Goal: Task Accomplishment & Management: Use online tool/utility

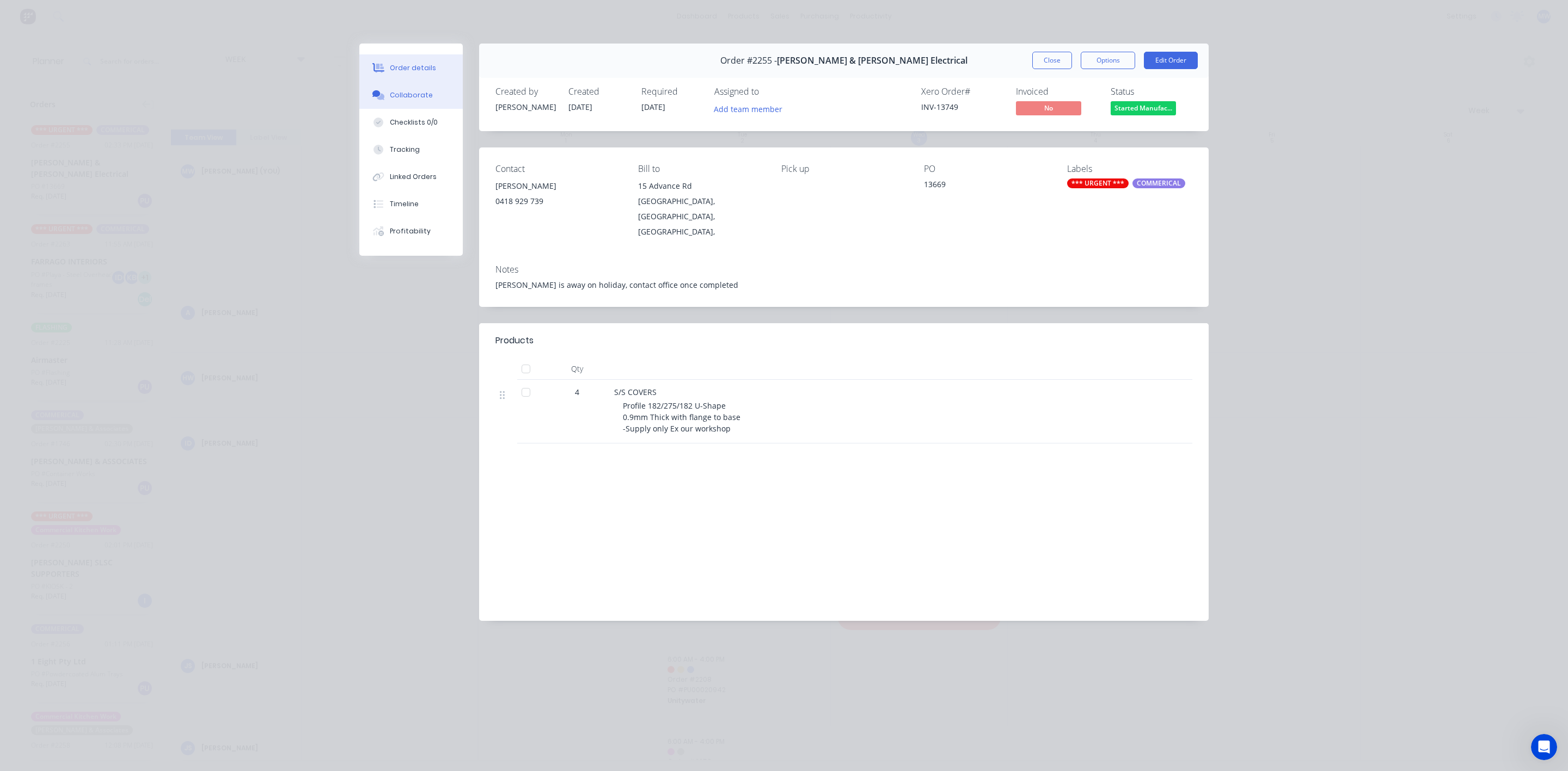
click at [427, 92] on div "Collaborate" at bounding box center [411, 95] width 43 height 10
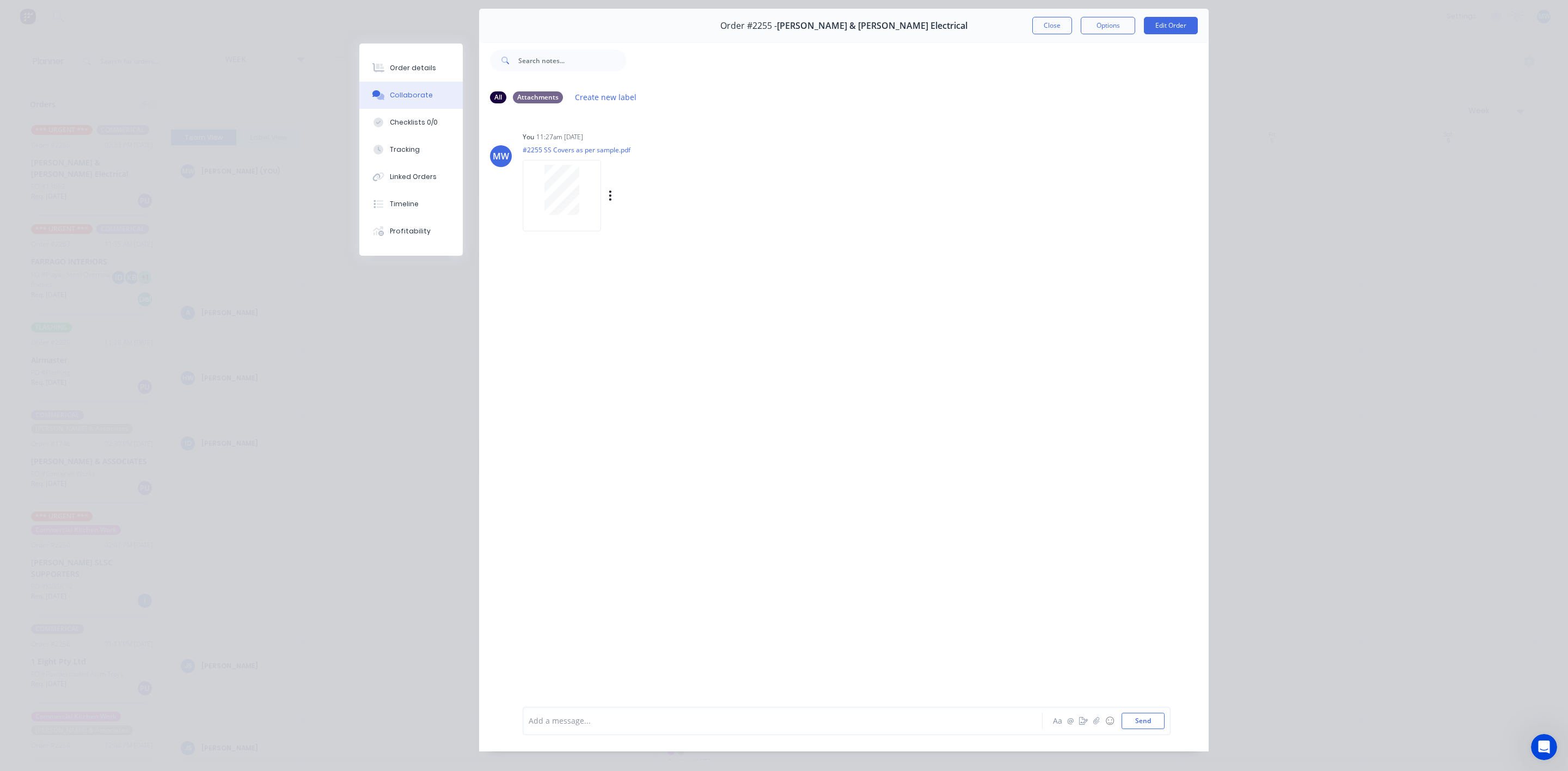
scroll to position [51, 0]
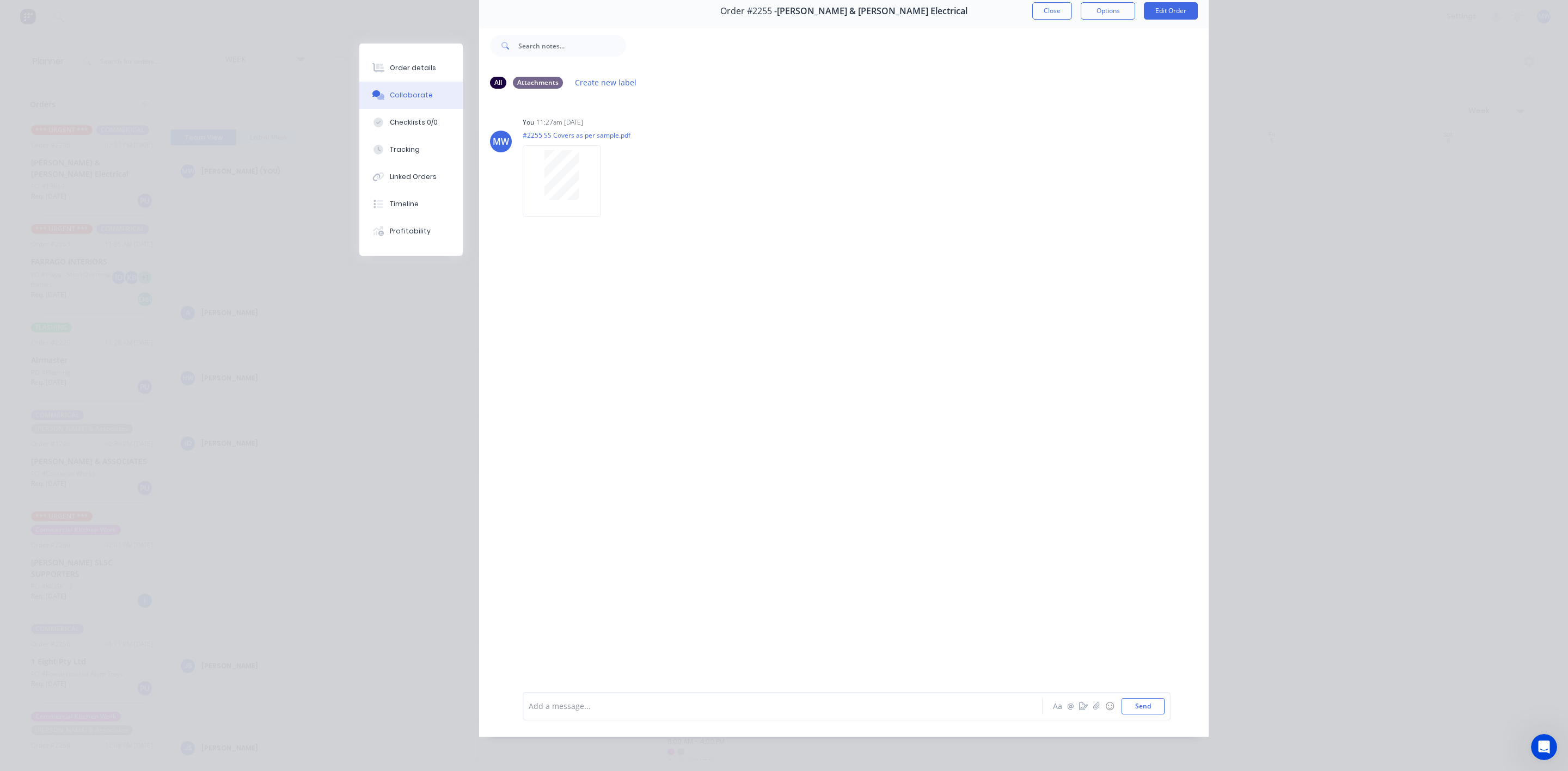
click at [601, 705] on div at bounding box center [767, 706] width 477 height 12
click at [1133, 708] on button "Send" at bounding box center [1142, 707] width 43 height 16
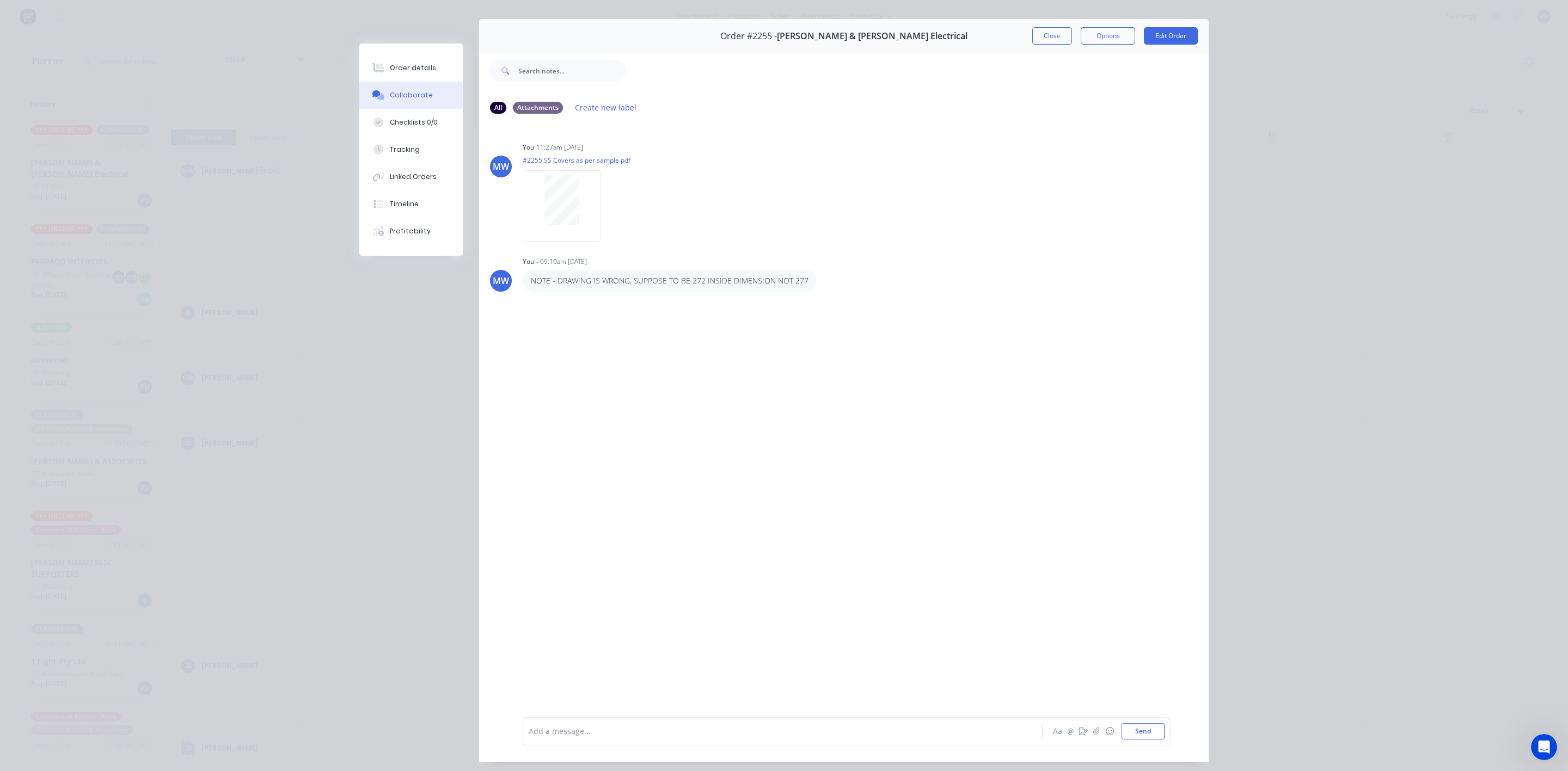
scroll to position [0, 0]
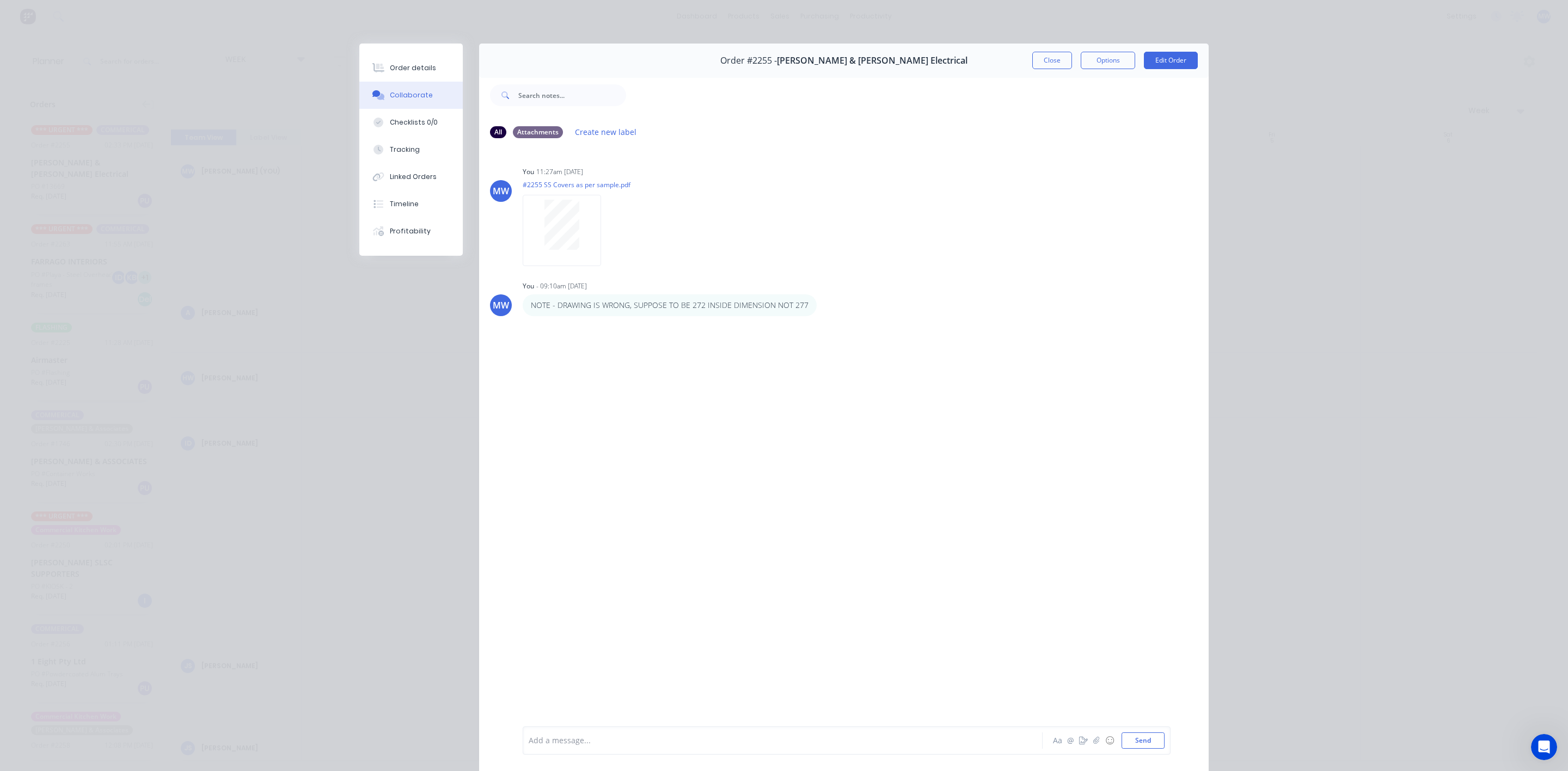
click at [1047, 57] on button "Close" at bounding box center [1051, 61] width 40 height 18
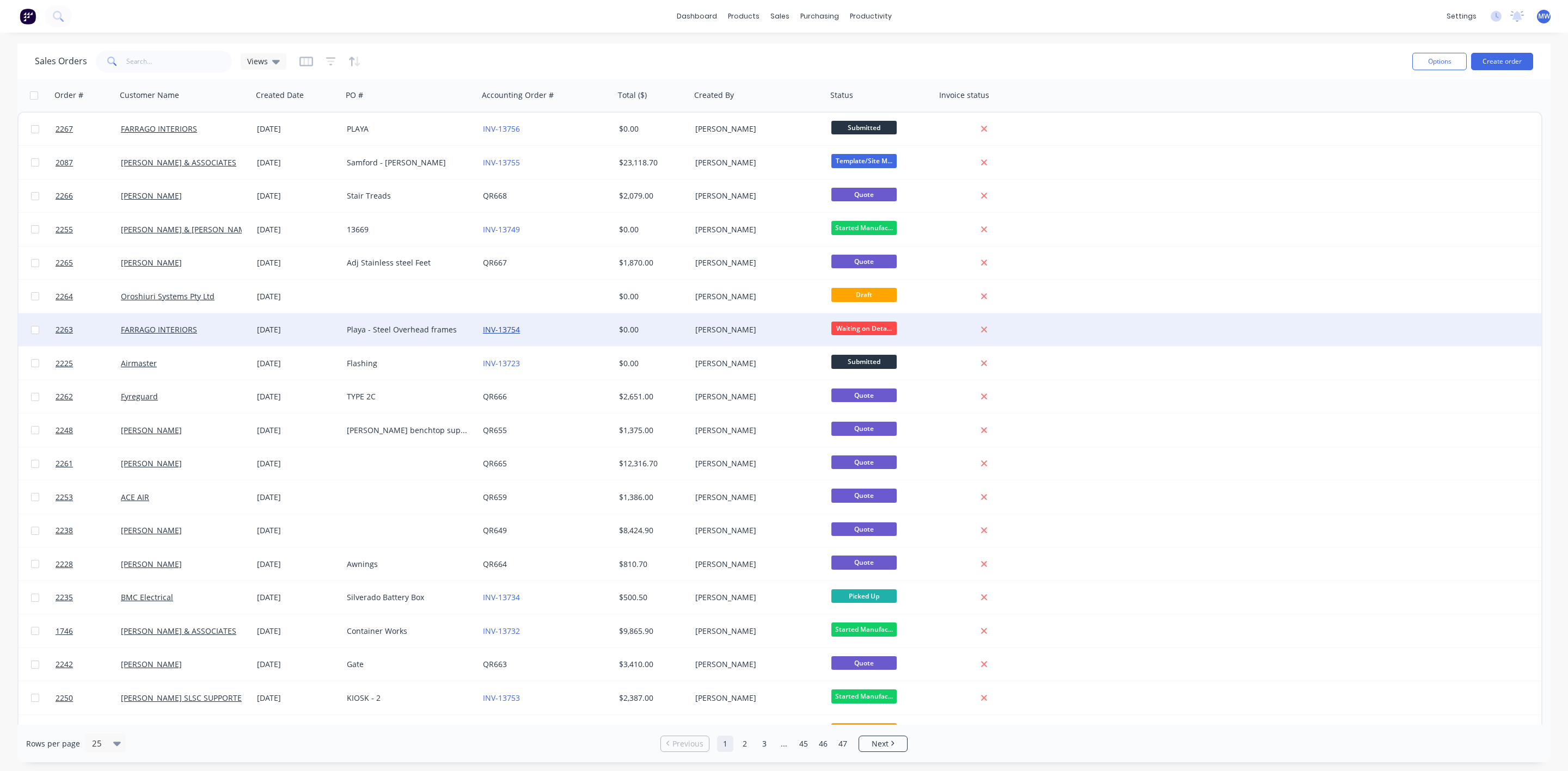
click at [494, 327] on link "INV-13754" at bounding box center [501, 330] width 37 height 11
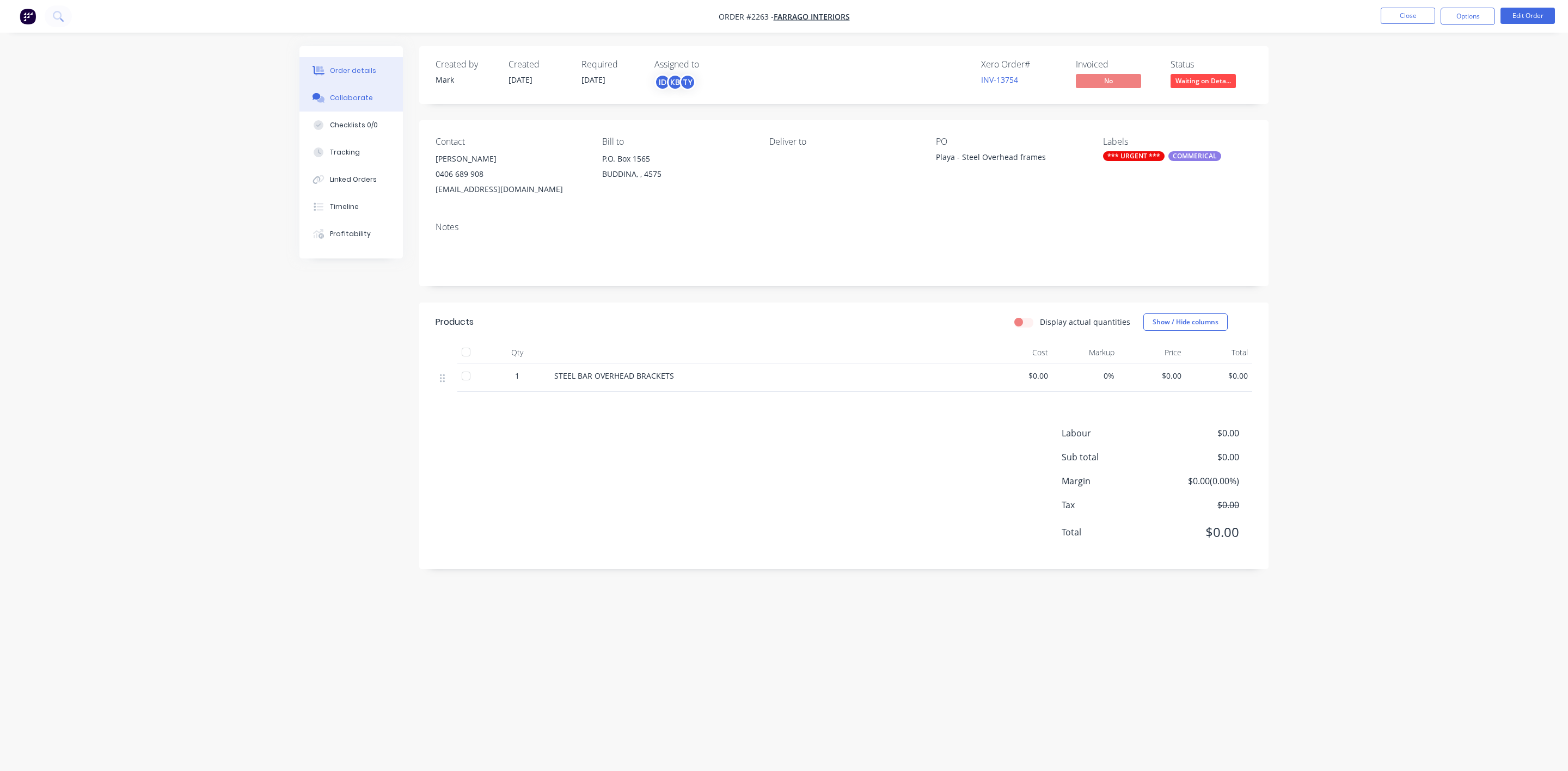
click at [352, 98] on div "Collaborate" at bounding box center [352, 97] width 43 height 10
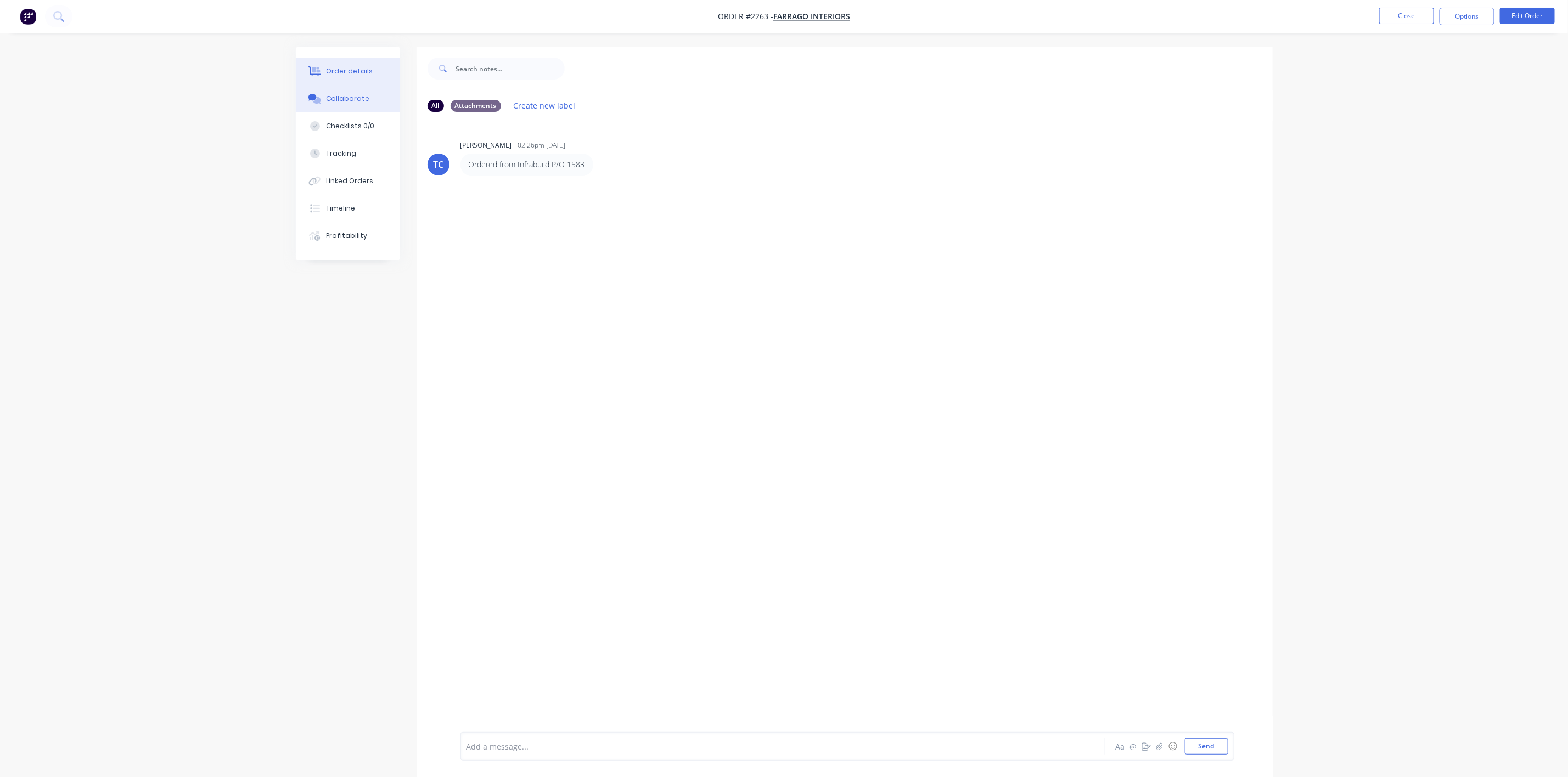
click at [366, 67] on div "Order details" at bounding box center [349, 71] width 47 height 10
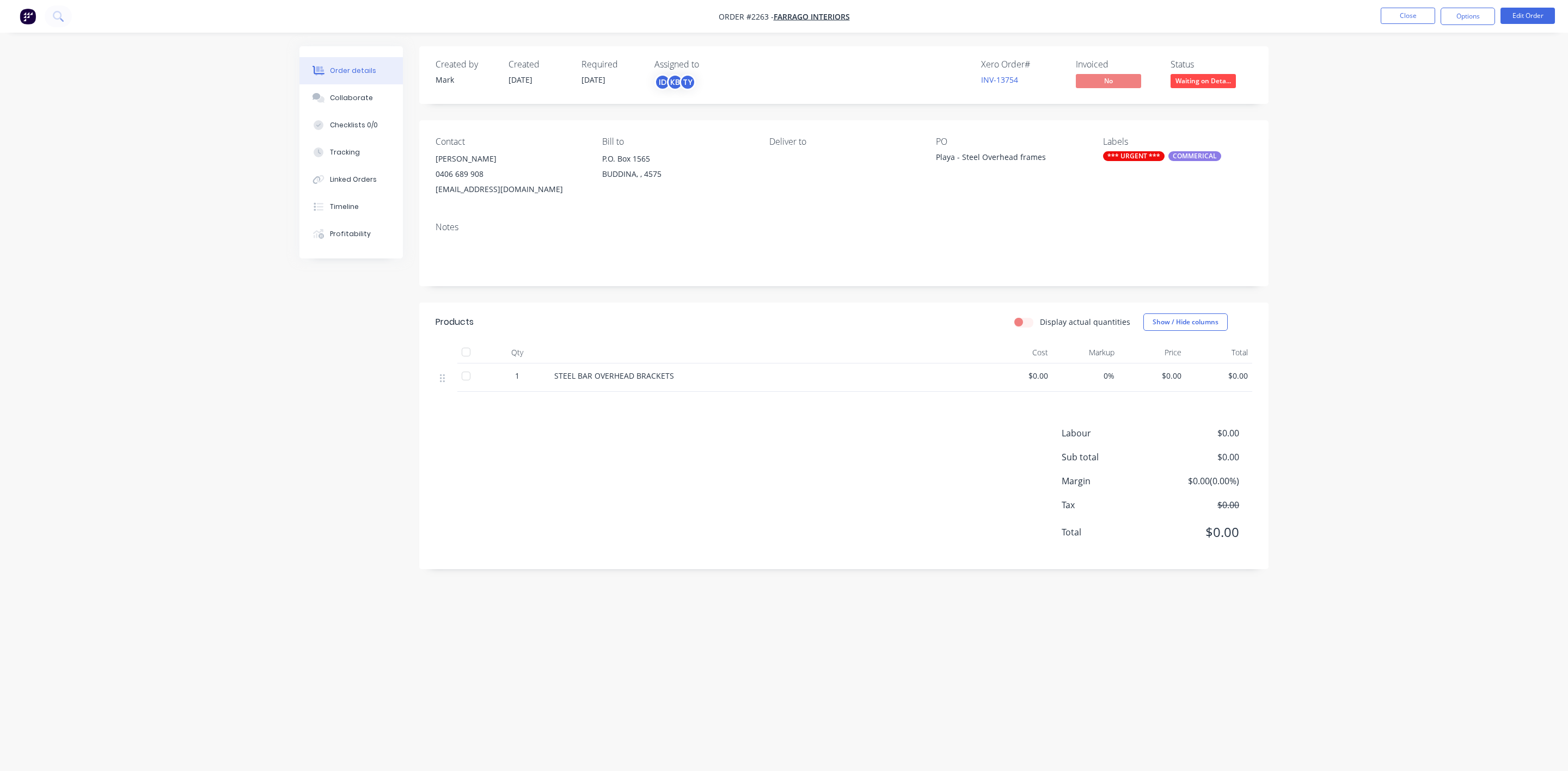
click at [333, 66] on div "Order details" at bounding box center [353, 70] width 46 height 10
click at [1423, 23] on button "Close" at bounding box center [1407, 16] width 54 height 16
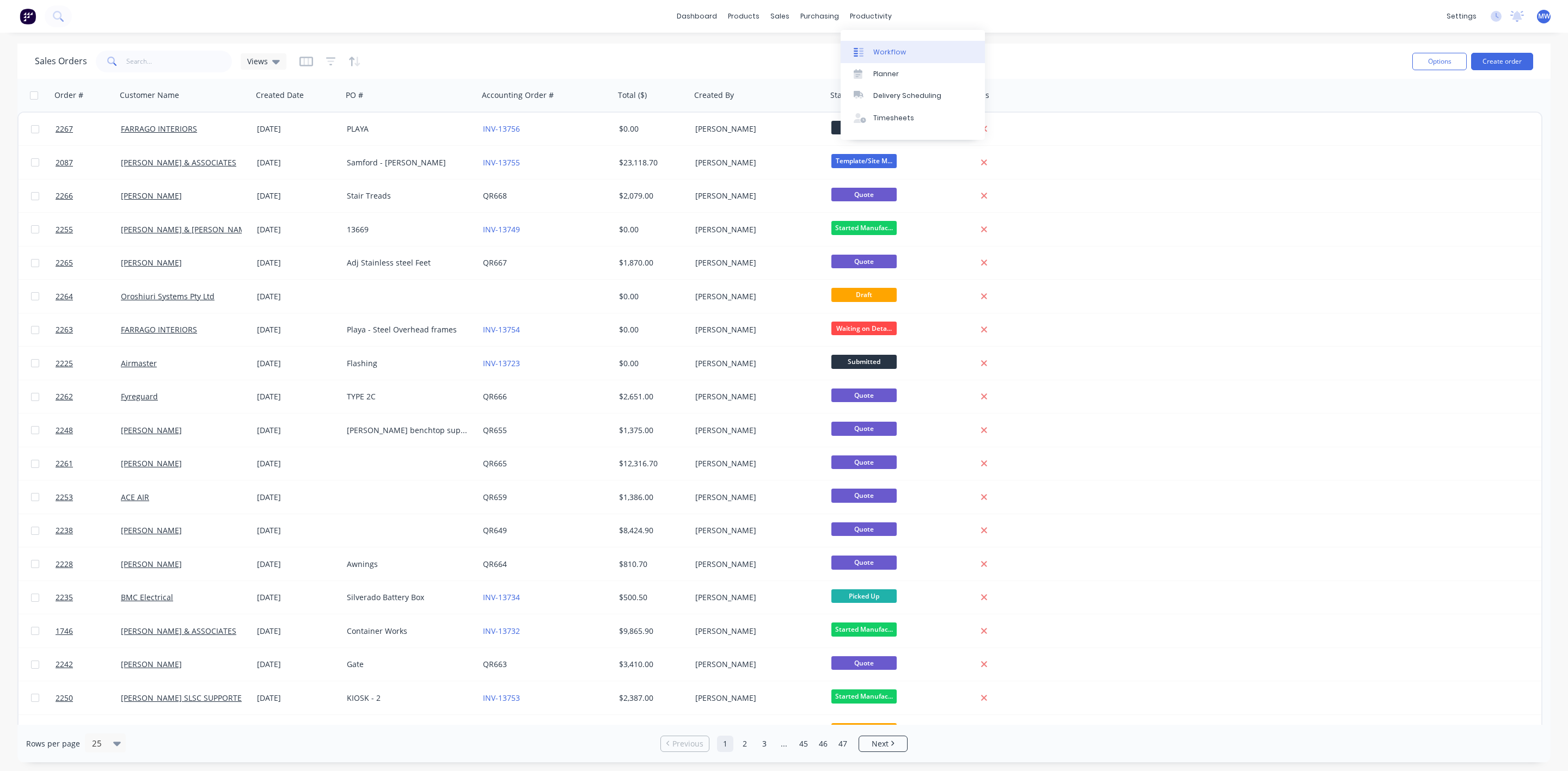
click at [885, 57] on link "Workflow" at bounding box center [913, 52] width 145 height 21
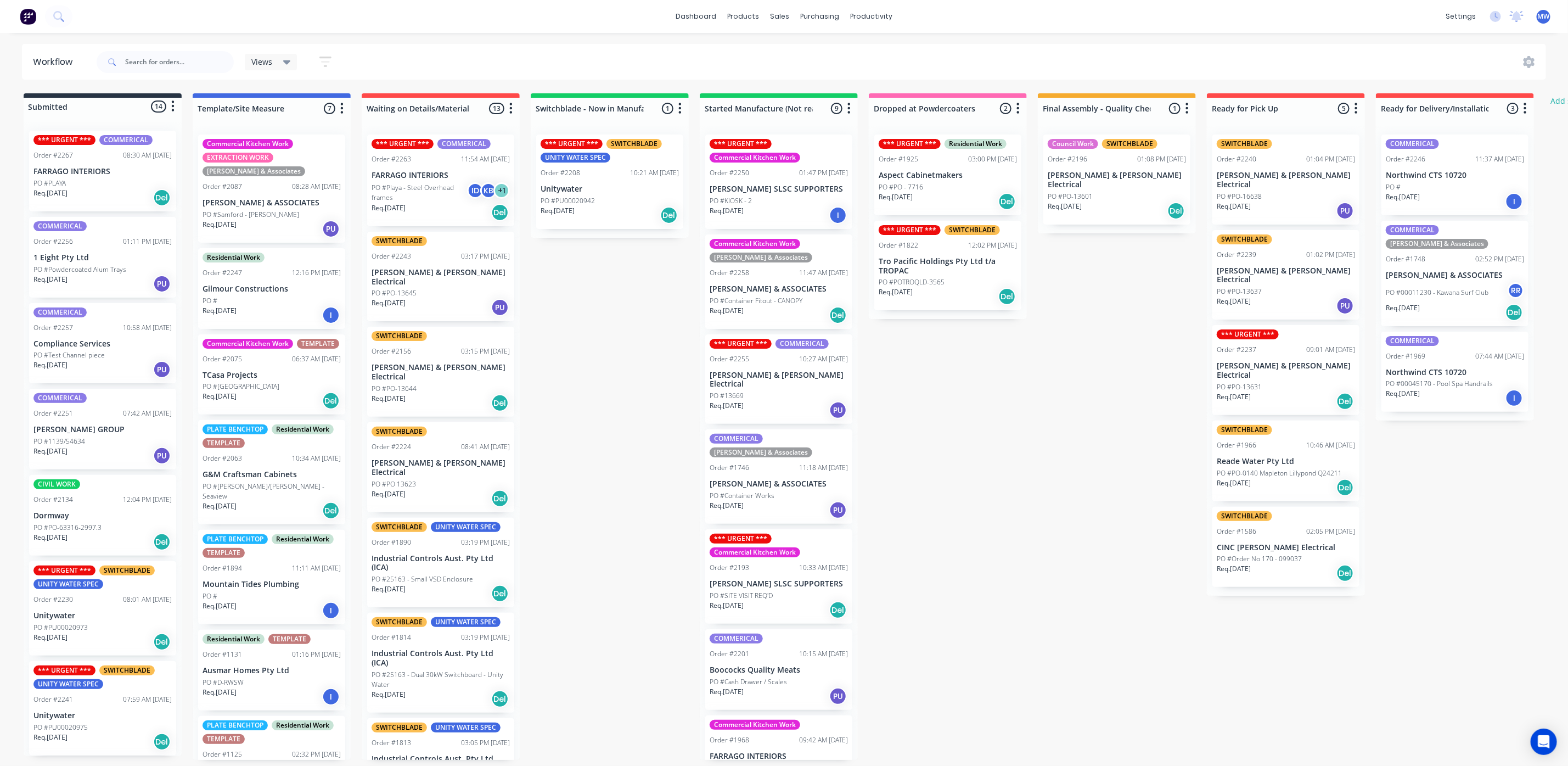
click at [428, 193] on p "PO #Playa - Steel Overhead frames" at bounding box center [419, 193] width 95 height 20
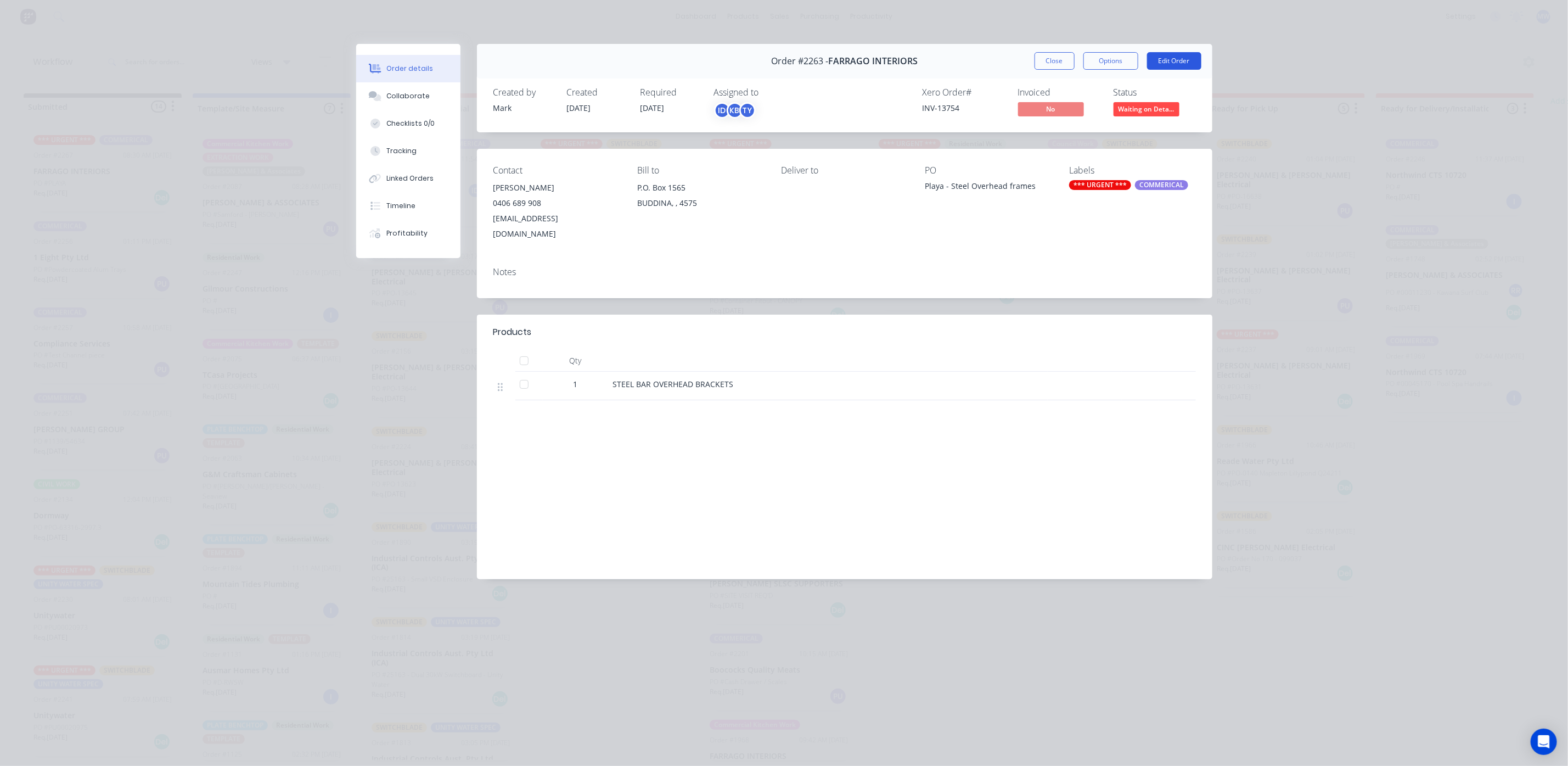
click at [1160, 61] on button "Edit Order" at bounding box center [1174, 61] width 54 height 18
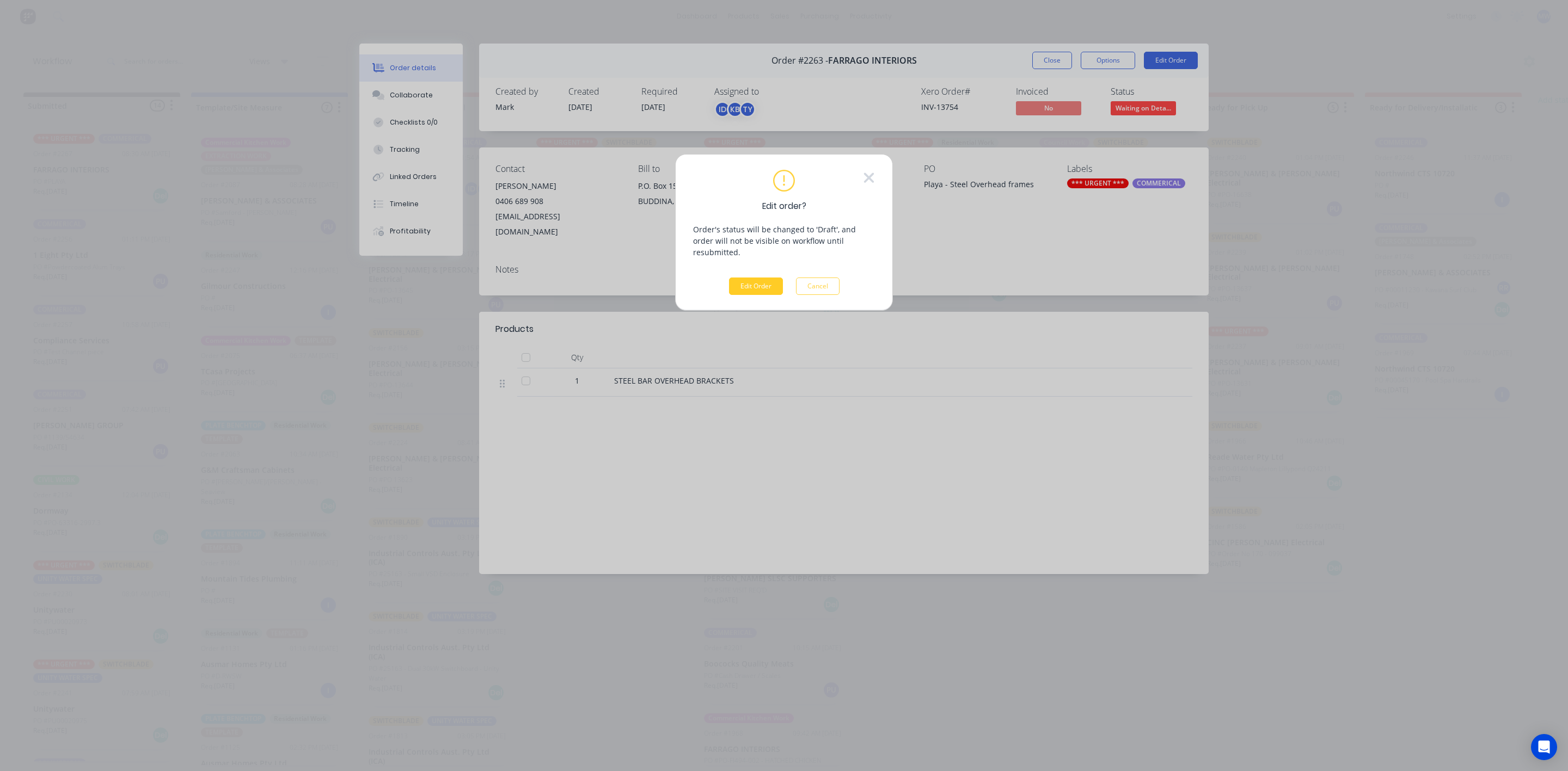
click at [734, 278] on button "Edit Order" at bounding box center [756, 286] width 54 height 18
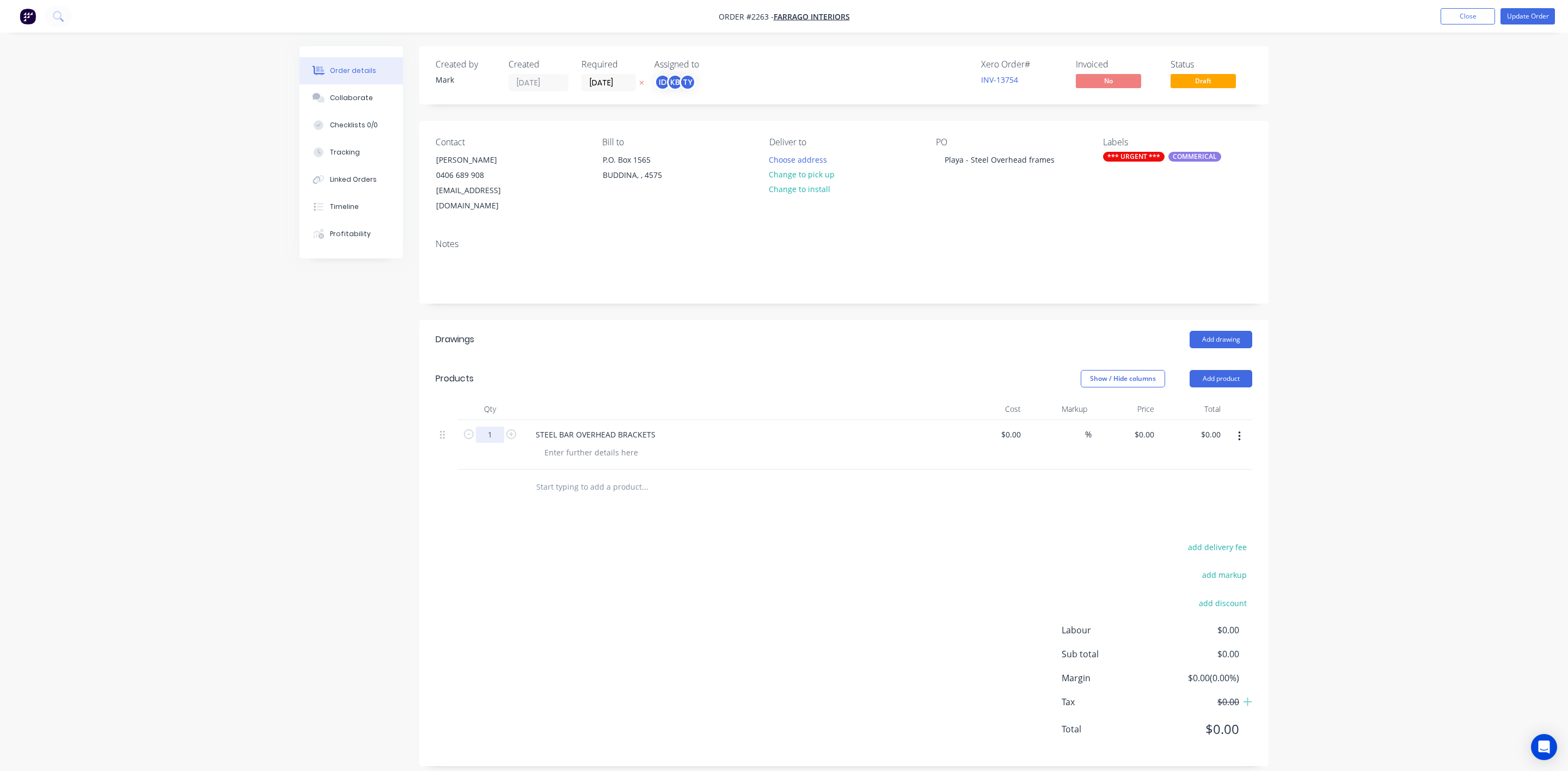
click at [497, 427] on input "1" at bounding box center [490, 435] width 29 height 16
type input "4"
click at [676, 546] on div "add delivery fee add markup add discount Labour $0.00 Sub total $0.00 Margin $0…" at bounding box center [843, 644] width 817 height 210
click at [572, 427] on div "STEEL BAR OVERHEAD BRACKETS" at bounding box center [595, 435] width 137 height 16
click at [560, 446] on div at bounding box center [591, 452] width 111 height 16
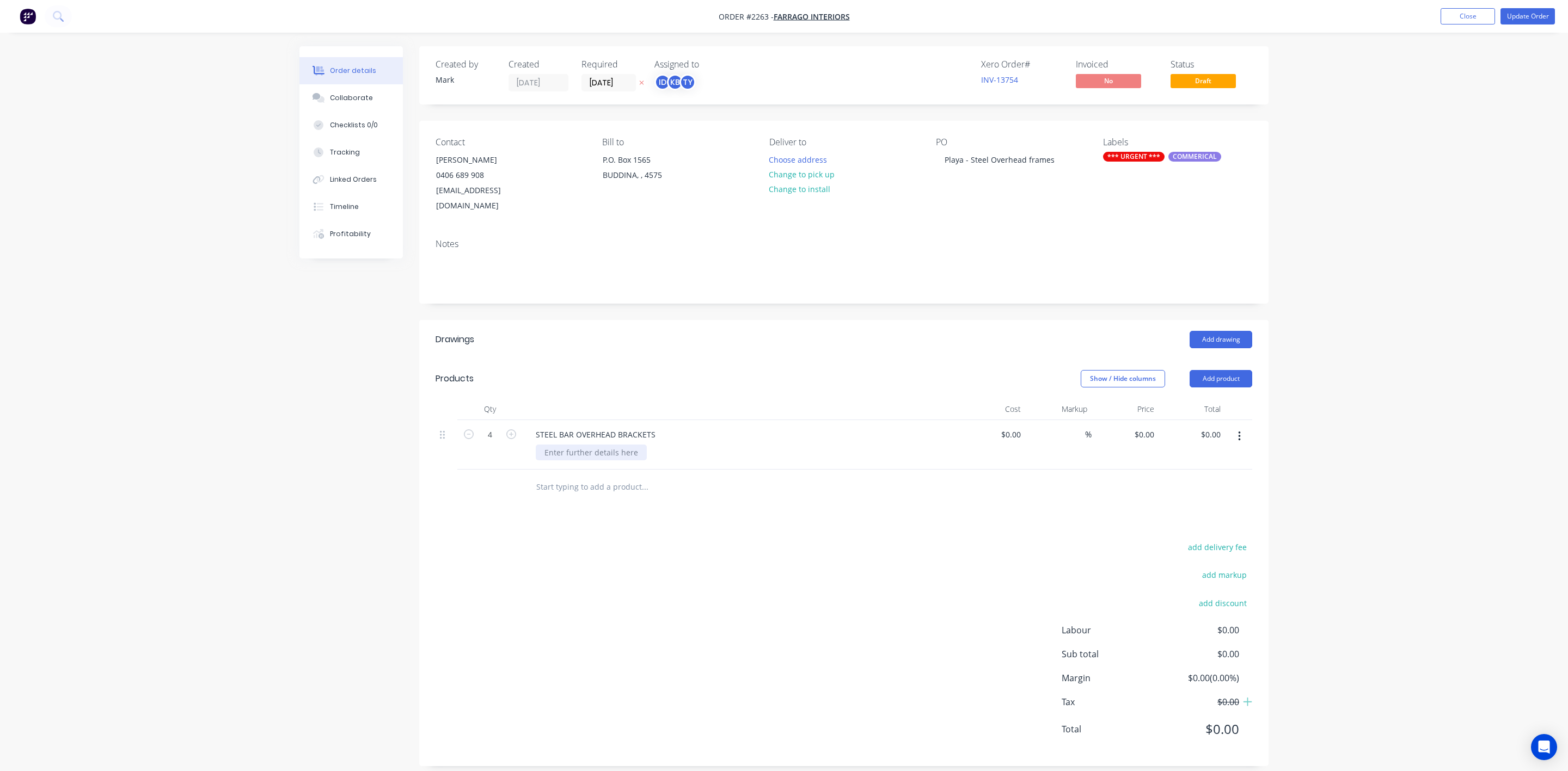
click at [588, 446] on div at bounding box center [591, 452] width 111 height 16
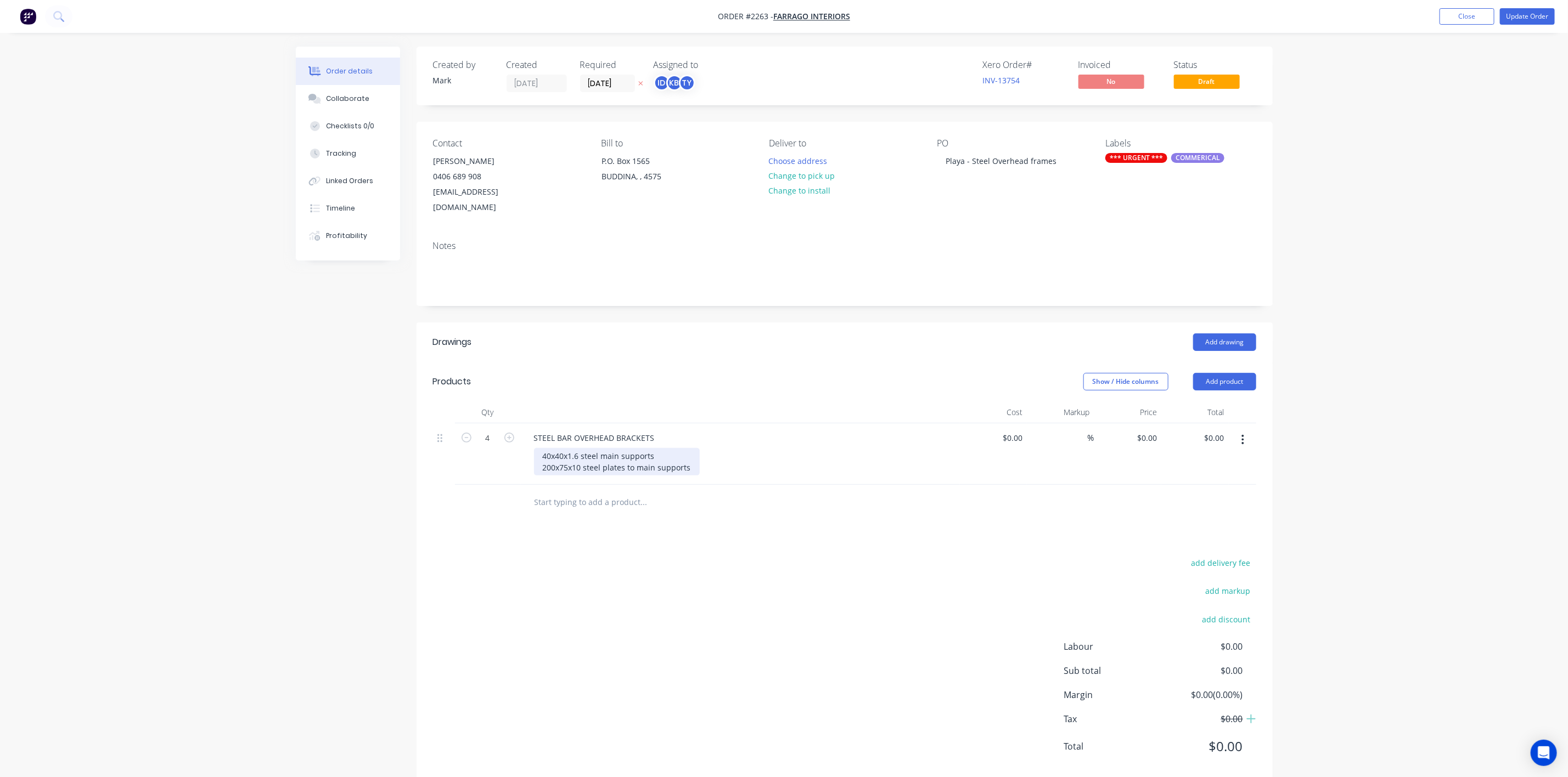
click at [655, 448] on div "40x40x1.6 steel main supports 200x75x10 steel plates to main supports" at bounding box center [616, 461] width 166 height 27
click at [573, 456] on div "40x40x1.6 steel main bracket 200x75x10 steel plates to main supports" at bounding box center [616, 461] width 166 height 27
click at [687, 455] on div "40x40x1.6 steel main bracket 200x75x10 steel plates to main supports" at bounding box center [616, 461] width 166 height 27
click at [652, 448] on div "40x40x1.6 steel main bracket 200x75x10 steel plates to main brackets 35x35x2 st…" at bounding box center [615, 467] width 164 height 39
click at [685, 454] on div "40x40x1.6 steel main bracket - x8 200x75x10 steel plates to main brackets 35x35…" at bounding box center [615, 467] width 164 height 39
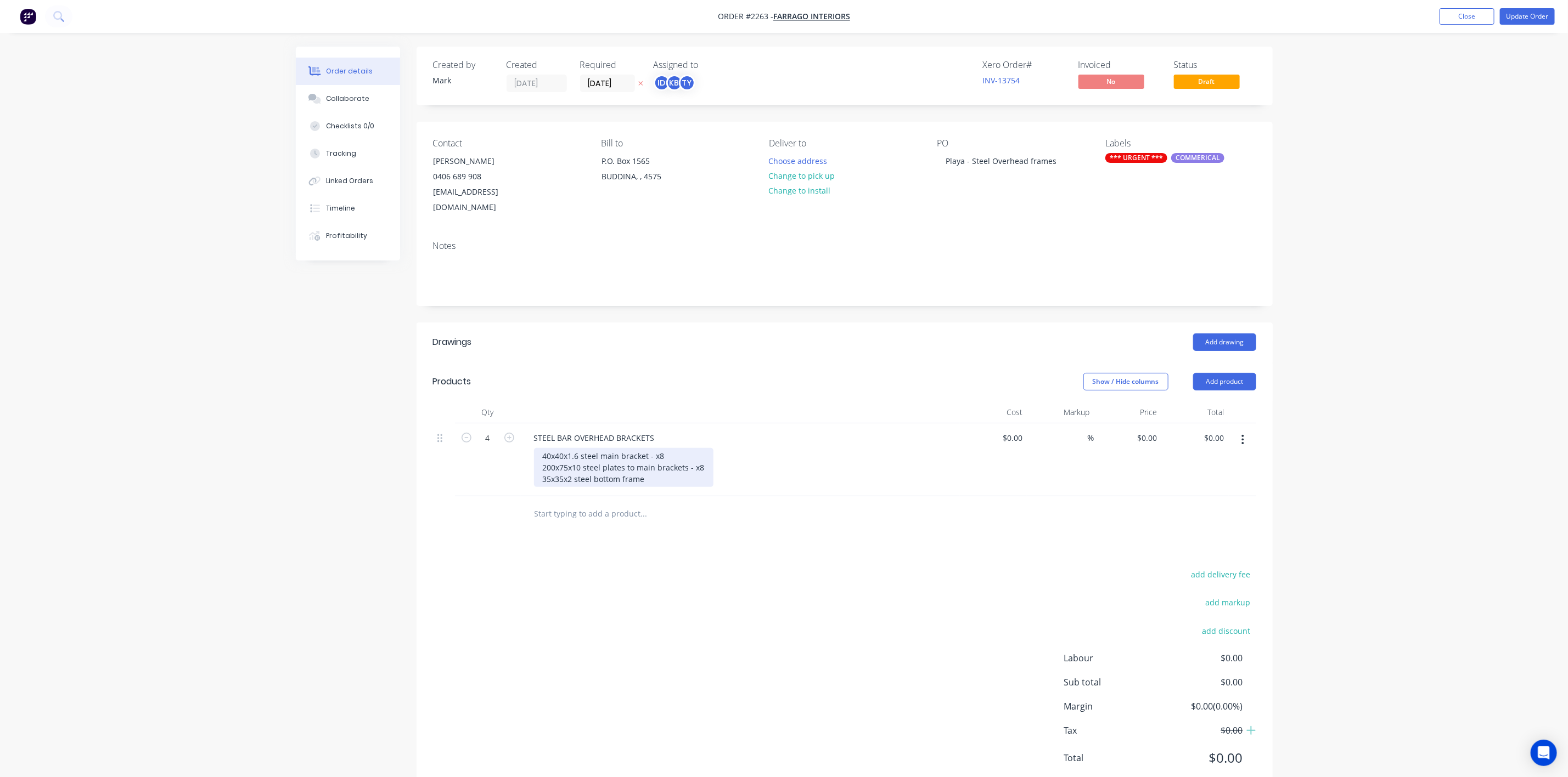
click at [655, 472] on div "40x40x1.6 steel main bracket - x8 200x75x10 steel plates to main brackets - x8 …" at bounding box center [623, 467] width 179 height 39
click at [643, 448] on div "40x40x1.6 steel main bracket - x8 200x75x10 steel plates to main brackets - x8 …" at bounding box center [623, 467] width 179 height 39
click at [685, 456] on div "40x40x1.6 steel main bracket with holes - x8 200x75x10 steel plates to main bra…" at bounding box center [623, 467] width 179 height 39
click at [641, 464] on div "40x40x1.6 steel main bracket with holes - x8 200x75x10 steel plates to main bra…" at bounding box center [643, 467] width 220 height 39
click at [643, 466] on div "40x40x1.6 steel main bracket with holes - x8 200x75x10 steel plates to main bra…" at bounding box center [643, 467] width 220 height 39
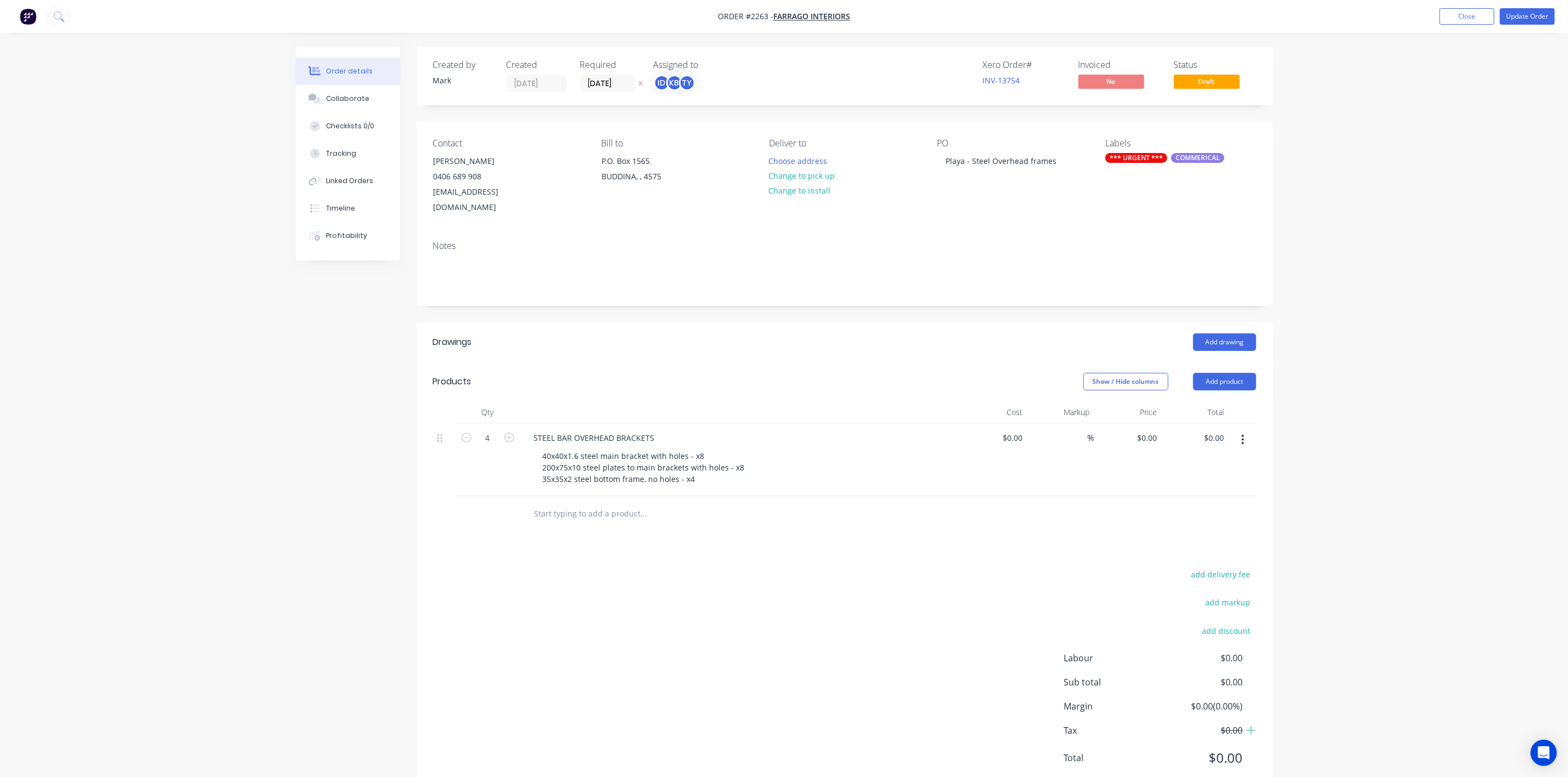
click at [618, 621] on div "add delivery fee add markup add discount Labour $0.00 Sub total $0.00 Margin $0…" at bounding box center [844, 673] width 823 height 211
click at [578, 448] on div "40x40x1.6 steel main bracket with holes - x8 200x75x10 steel plates to main bra…" at bounding box center [643, 467] width 220 height 39
click at [581, 448] on div "40x40x1.6 steel main bracket with holes - x8 200x75x10 steel plates to main bra…" at bounding box center [643, 467] width 220 height 39
click at [601, 451] on div "40x40x1.6 steel RHS main bracket with holes - x8 200x75x10 steel plates to main…" at bounding box center [643, 467] width 220 height 39
click at [590, 462] on div "40x40x1.6 steel RHS main bracket with holes - x8 200x75x10 steel FLATBAR plates…" at bounding box center [660, 467] width 254 height 39
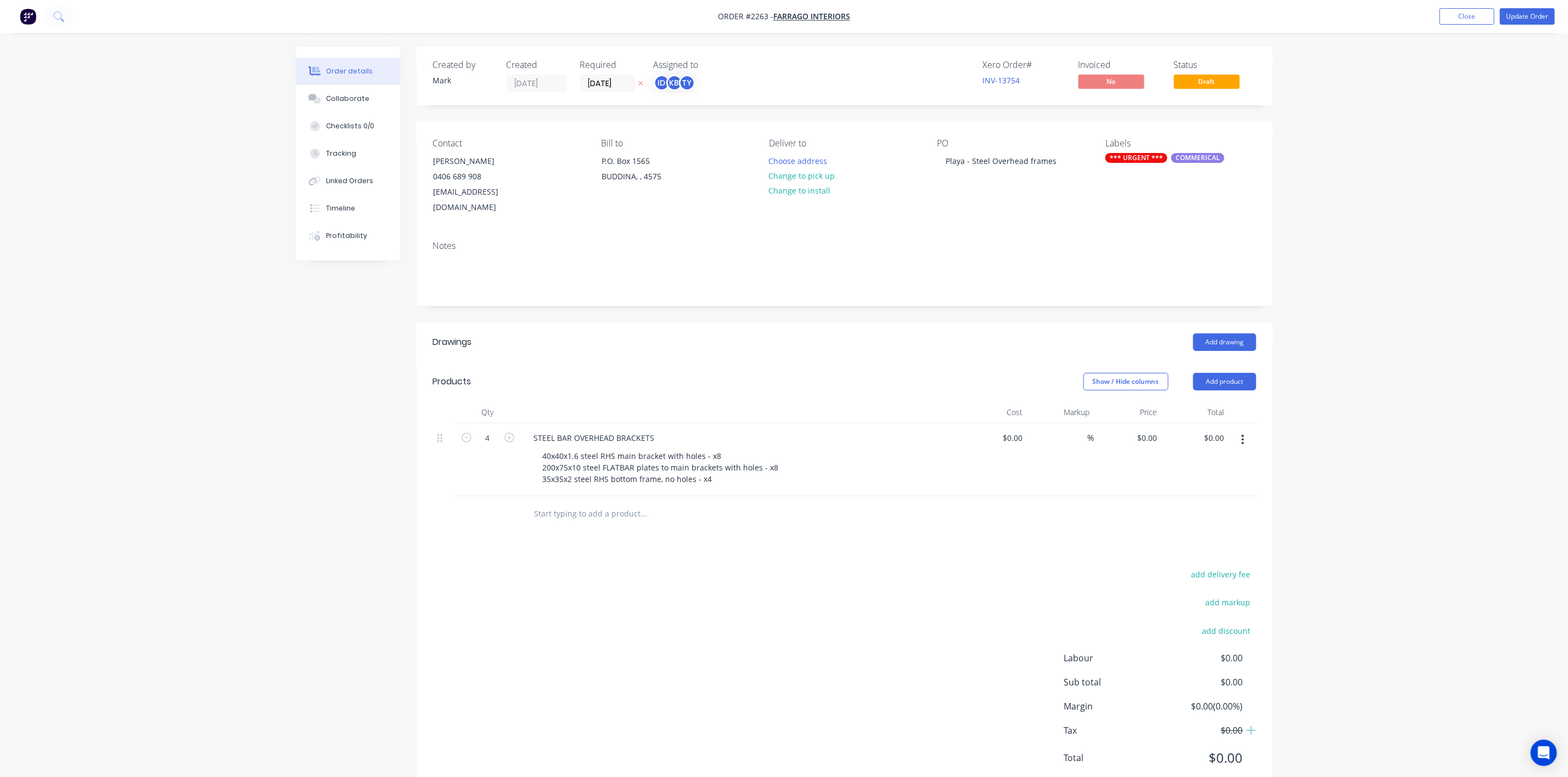
click at [678, 616] on div "add delivery fee add markup add discount Labour $0.00 Sub total $0.00 Margin $0…" at bounding box center [844, 673] width 823 height 211
click at [1521, 18] on button "Update Order" at bounding box center [1527, 16] width 55 height 16
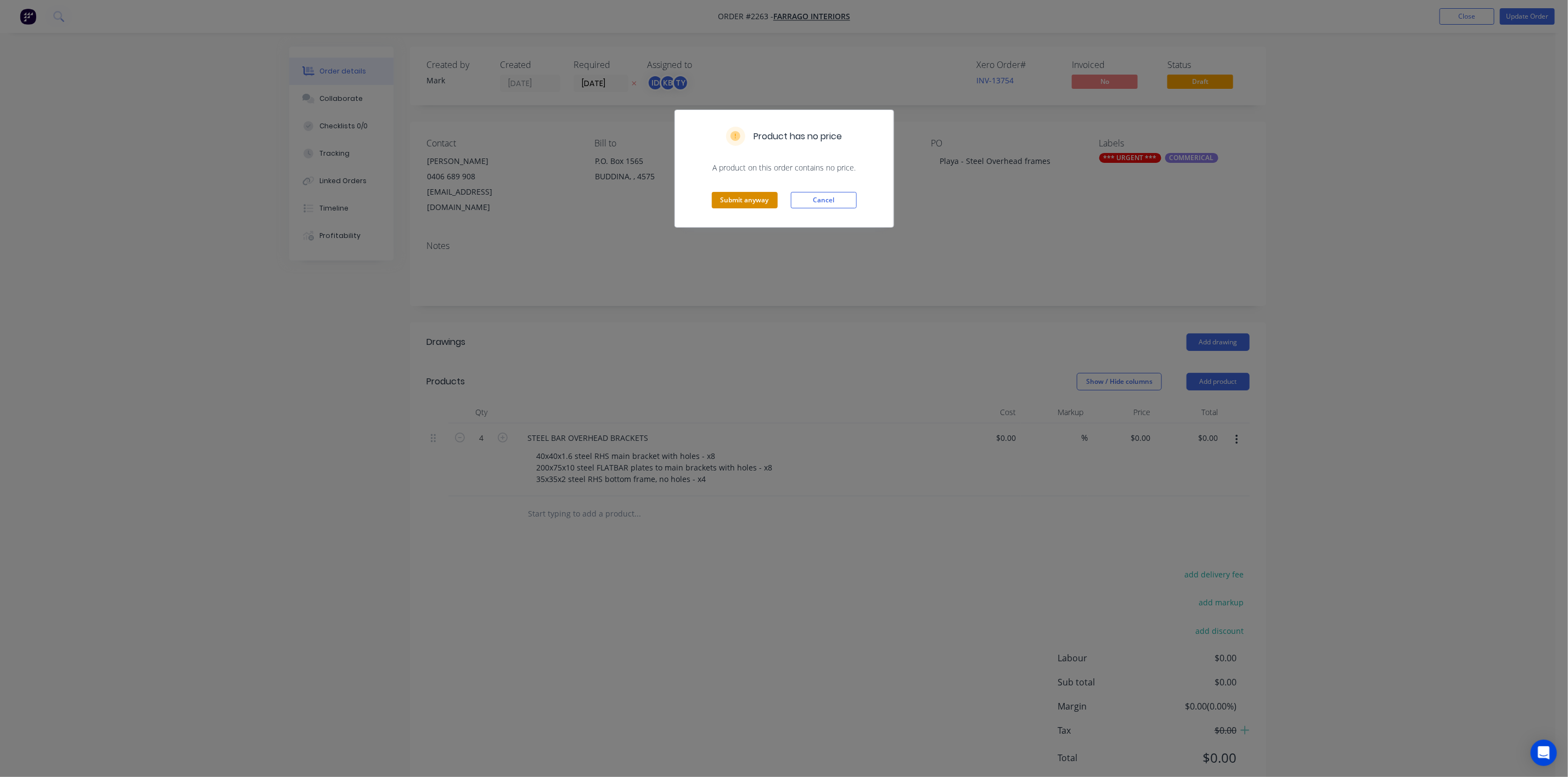
click at [756, 193] on button "Submit anyway" at bounding box center [744, 200] width 66 height 16
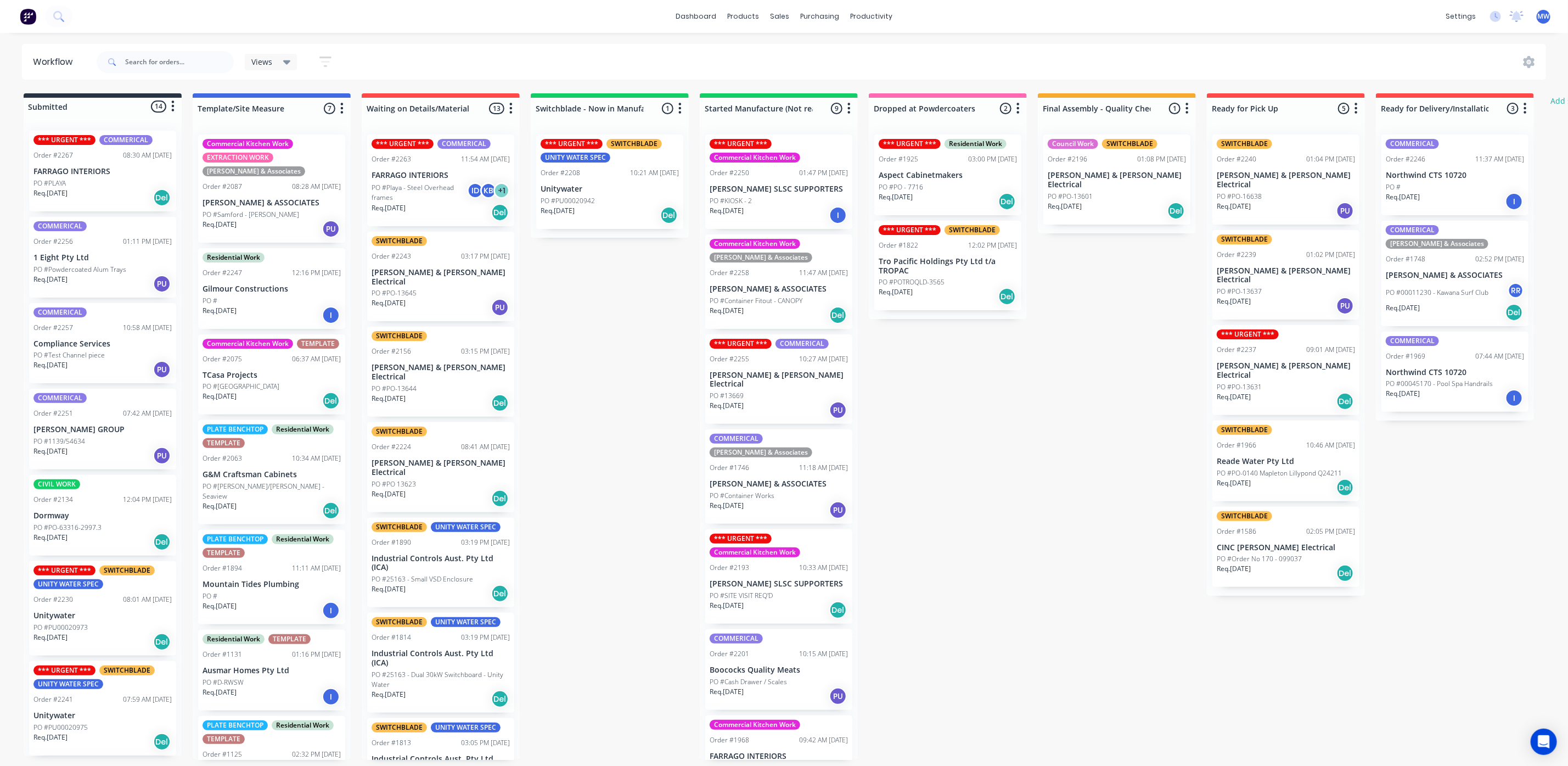
click at [440, 188] on p "PO #Playa - Steel Overhead frames" at bounding box center [419, 193] width 95 height 20
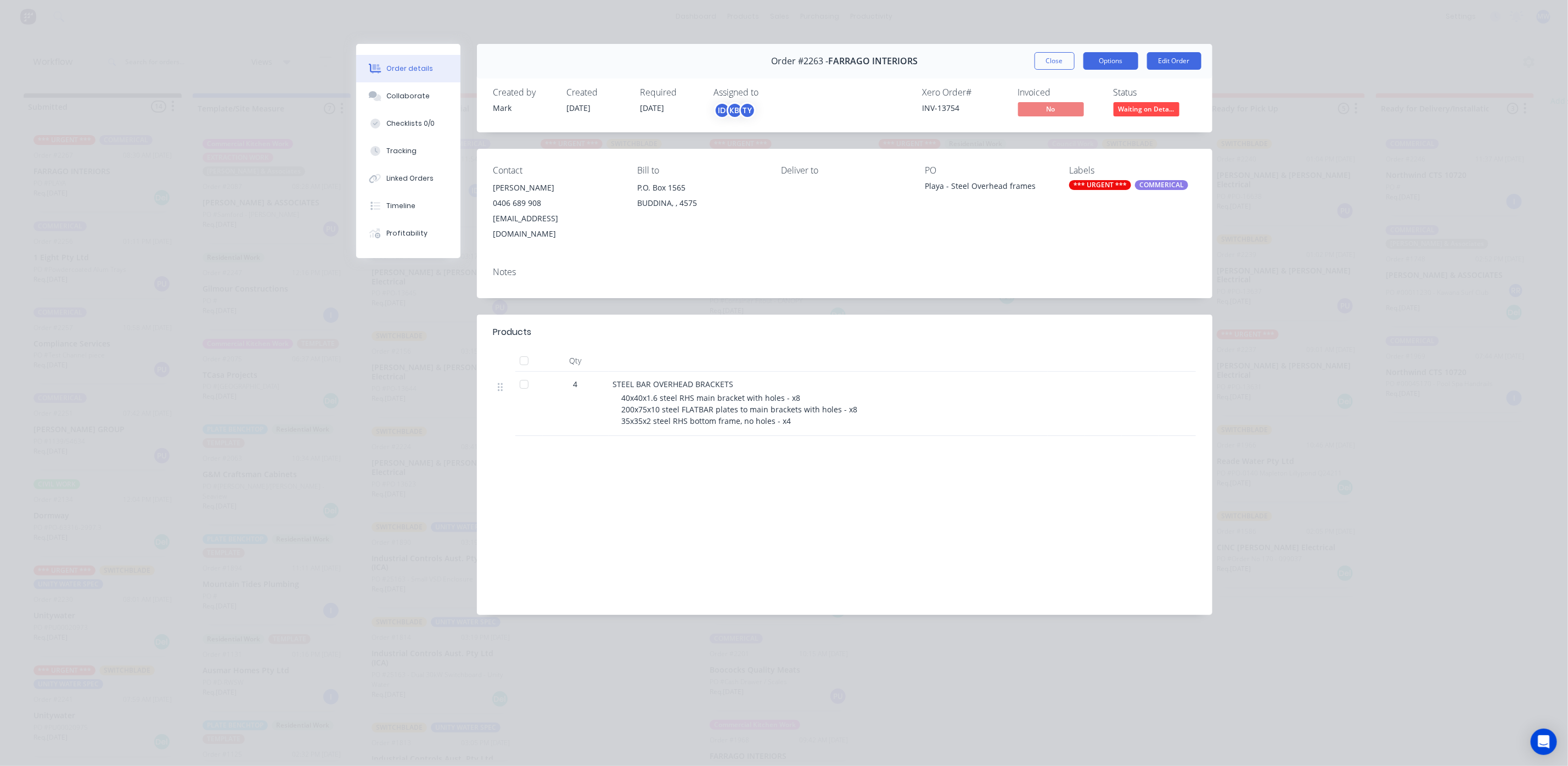
click at [1116, 59] on button "Options" at bounding box center [1110, 61] width 55 height 18
click at [1065, 105] on div "Work Order" at bounding box center [1080, 112] width 95 height 16
click at [1047, 131] on div "Standard" at bounding box center [1080, 133] width 95 height 16
click at [1049, 65] on button "Close" at bounding box center [1054, 61] width 40 height 18
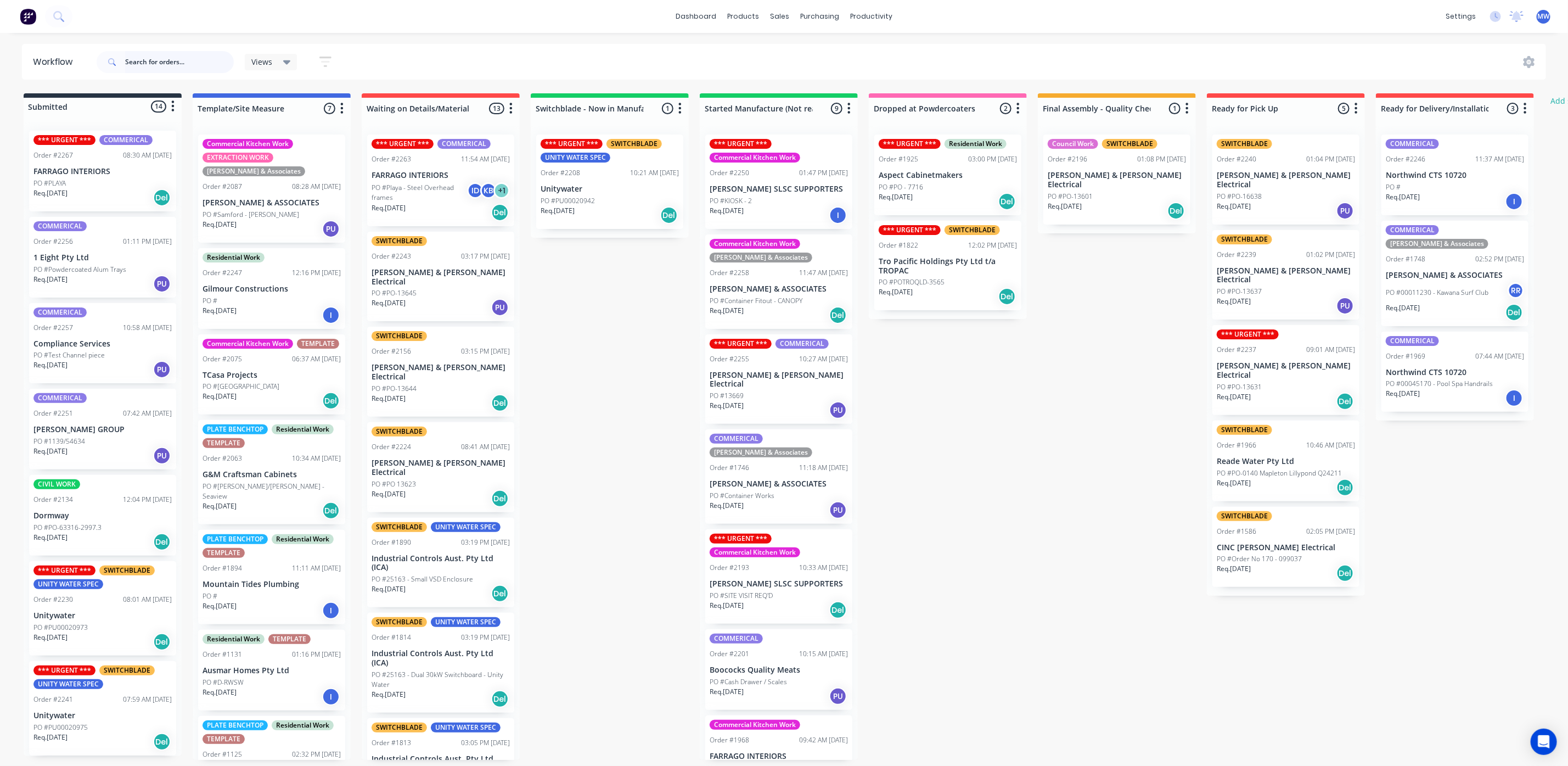
click at [189, 59] on input "text" at bounding box center [179, 62] width 109 height 22
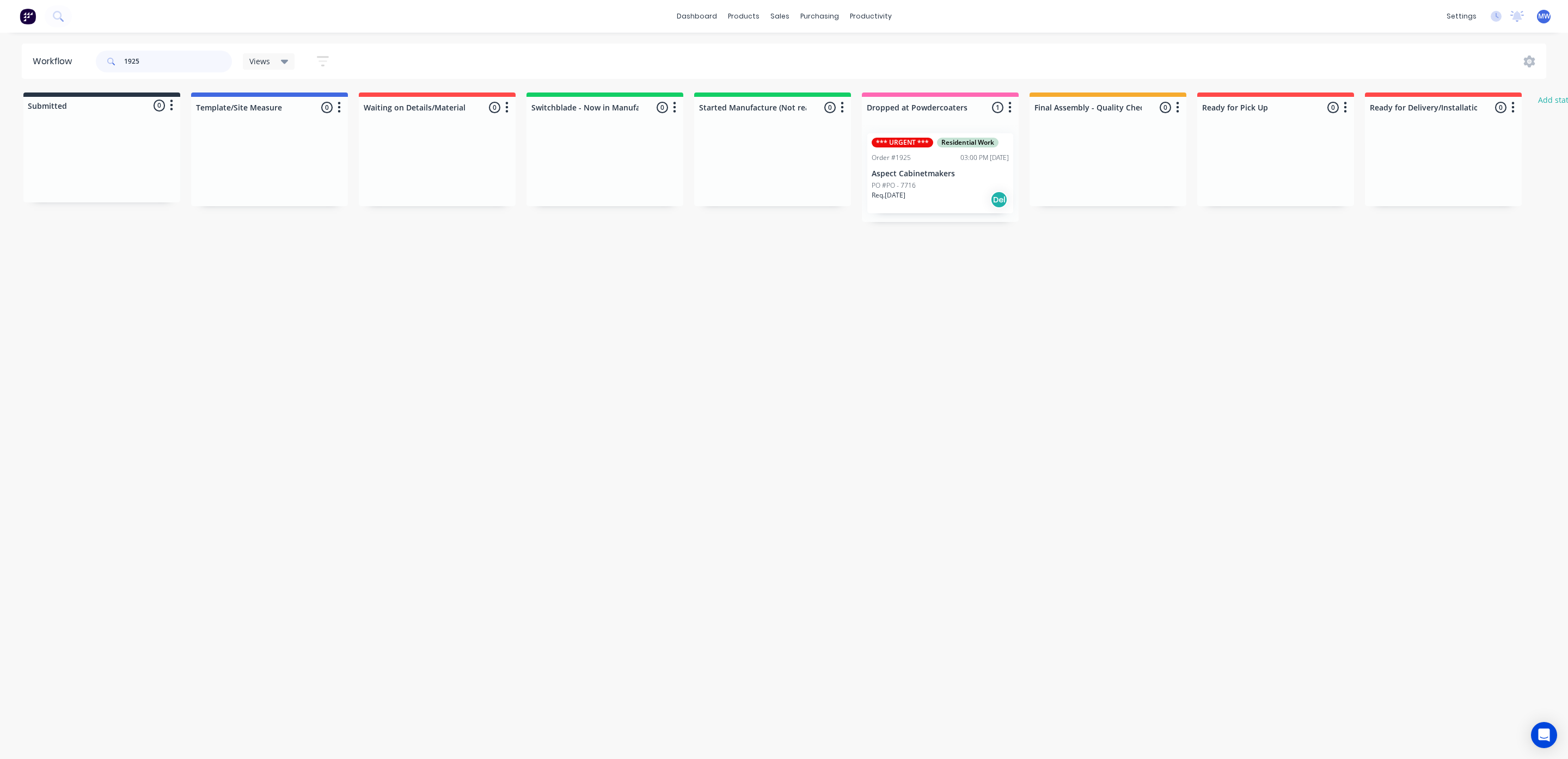
drag, startPoint x: 169, startPoint y: 57, endPoint x: 16, endPoint y: 70, distance: 153.6
click at [16, 70] on div "Workflow 1925 Views Save new view None (Default) edit SCSM - MAIN edit SUNCOAST…" at bounding box center [784, 62] width 1568 height 36
drag, startPoint x: 196, startPoint y: 65, endPoint x: 6, endPoint y: 69, distance: 190.0
click at [6, 69] on div "Workflow 2193 Views Save new view None (Default) edit SCSM - MAIN edit SUNCOAST…" at bounding box center [784, 62] width 1568 height 36
type input "2250"
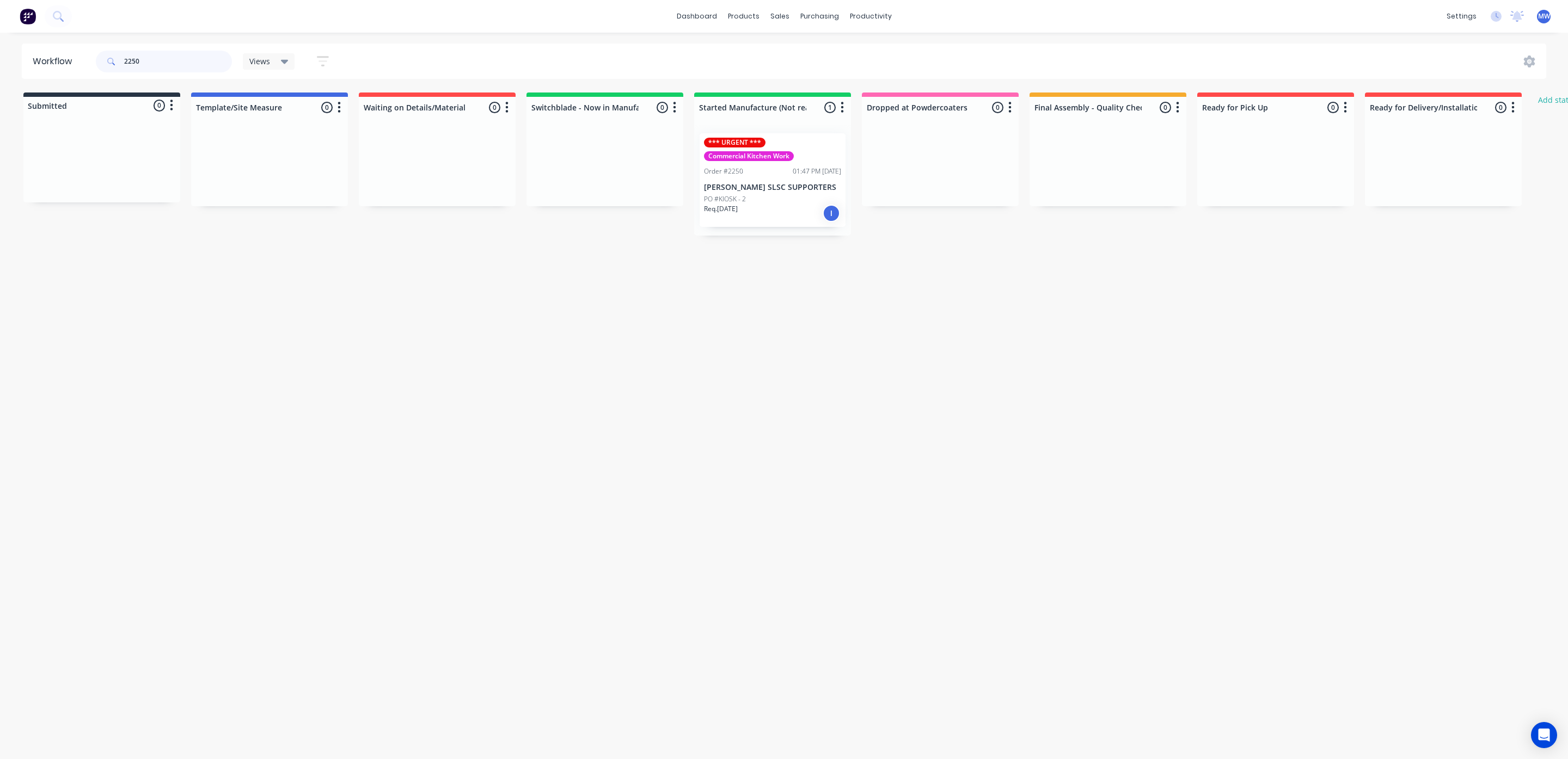
drag, startPoint x: 157, startPoint y: 62, endPoint x: 13, endPoint y: 68, distance: 144.1
click at [13, 68] on div "Workflow 2250 Views Save new view None (Default) edit SCSM - MAIN edit SUNCOAST…" at bounding box center [784, 62] width 1568 height 36
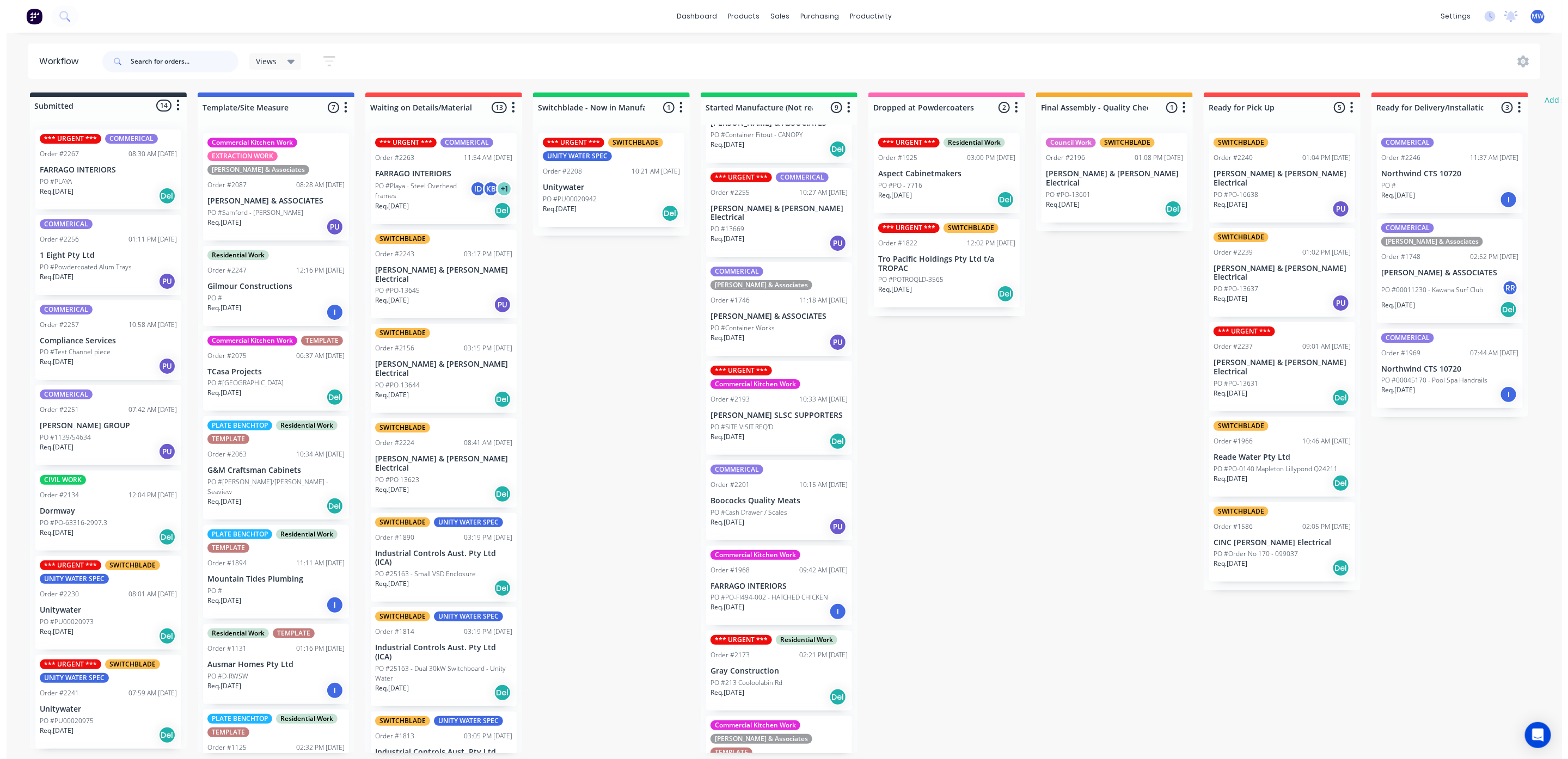
scroll to position [204, 0]
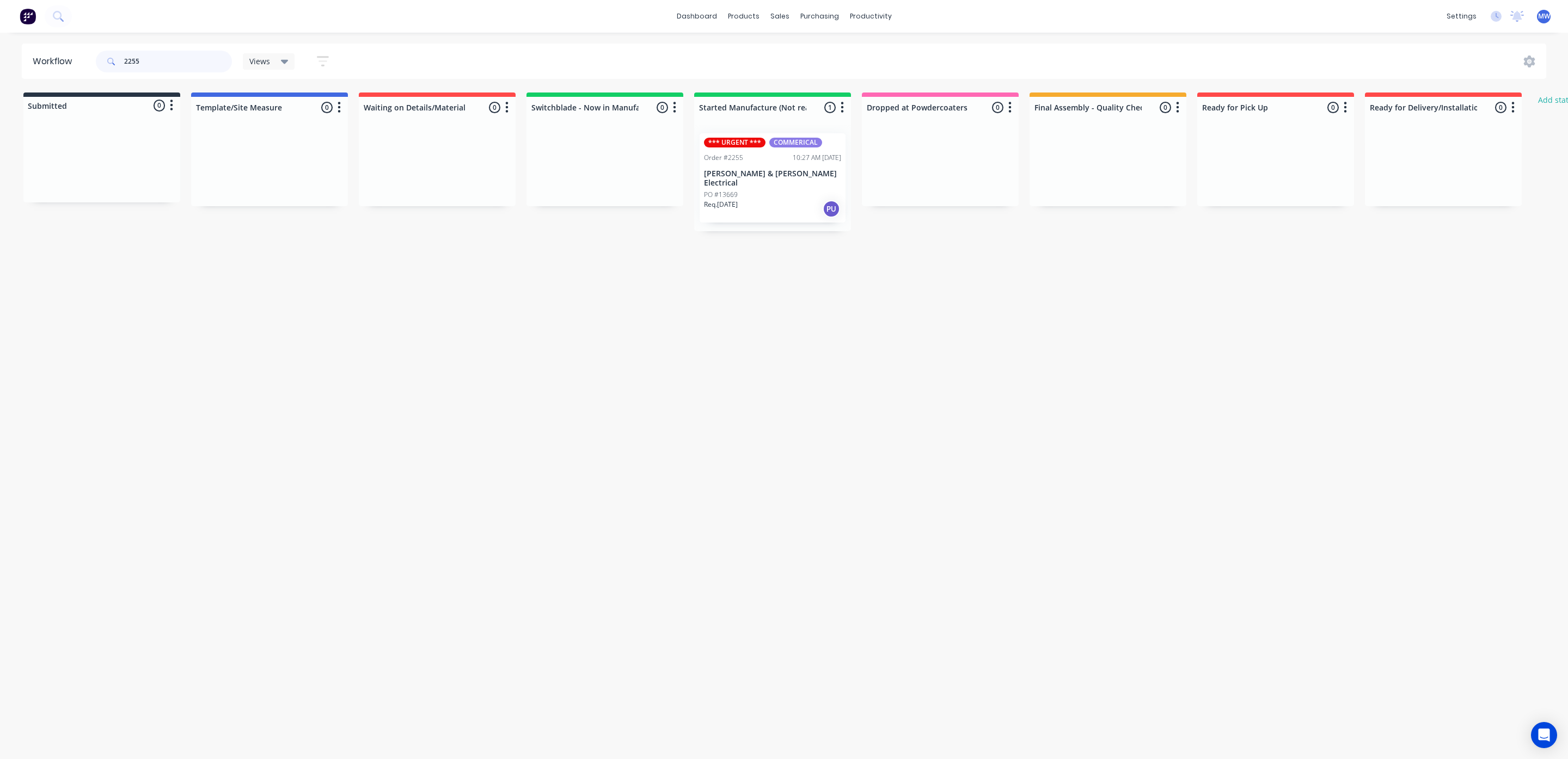
type input "2255"
click at [746, 178] on p "[PERSON_NAME] & [PERSON_NAME] Electrical" at bounding box center [773, 178] width 137 height 19
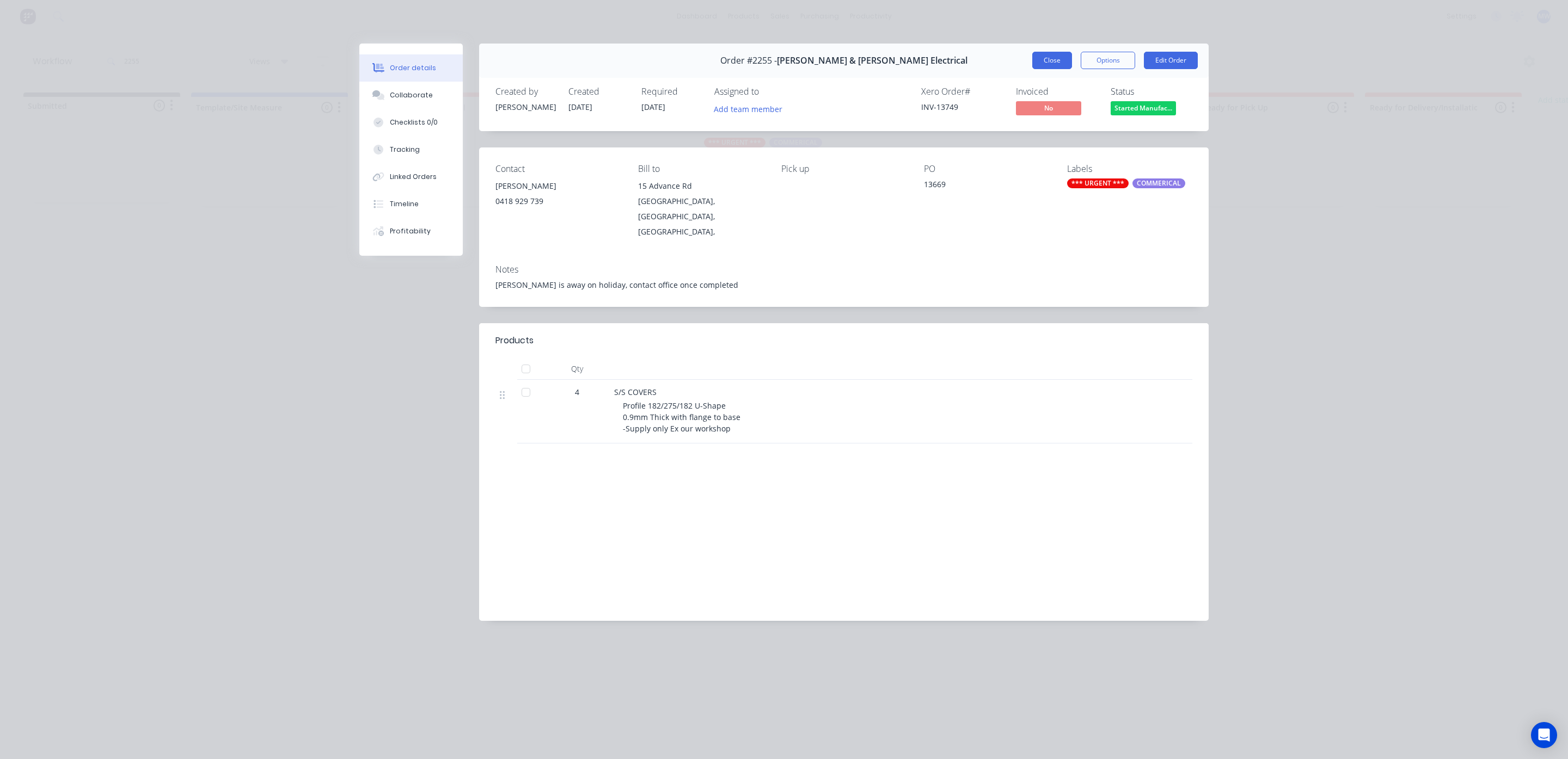
click at [1065, 63] on button "Close" at bounding box center [1051, 61] width 40 height 18
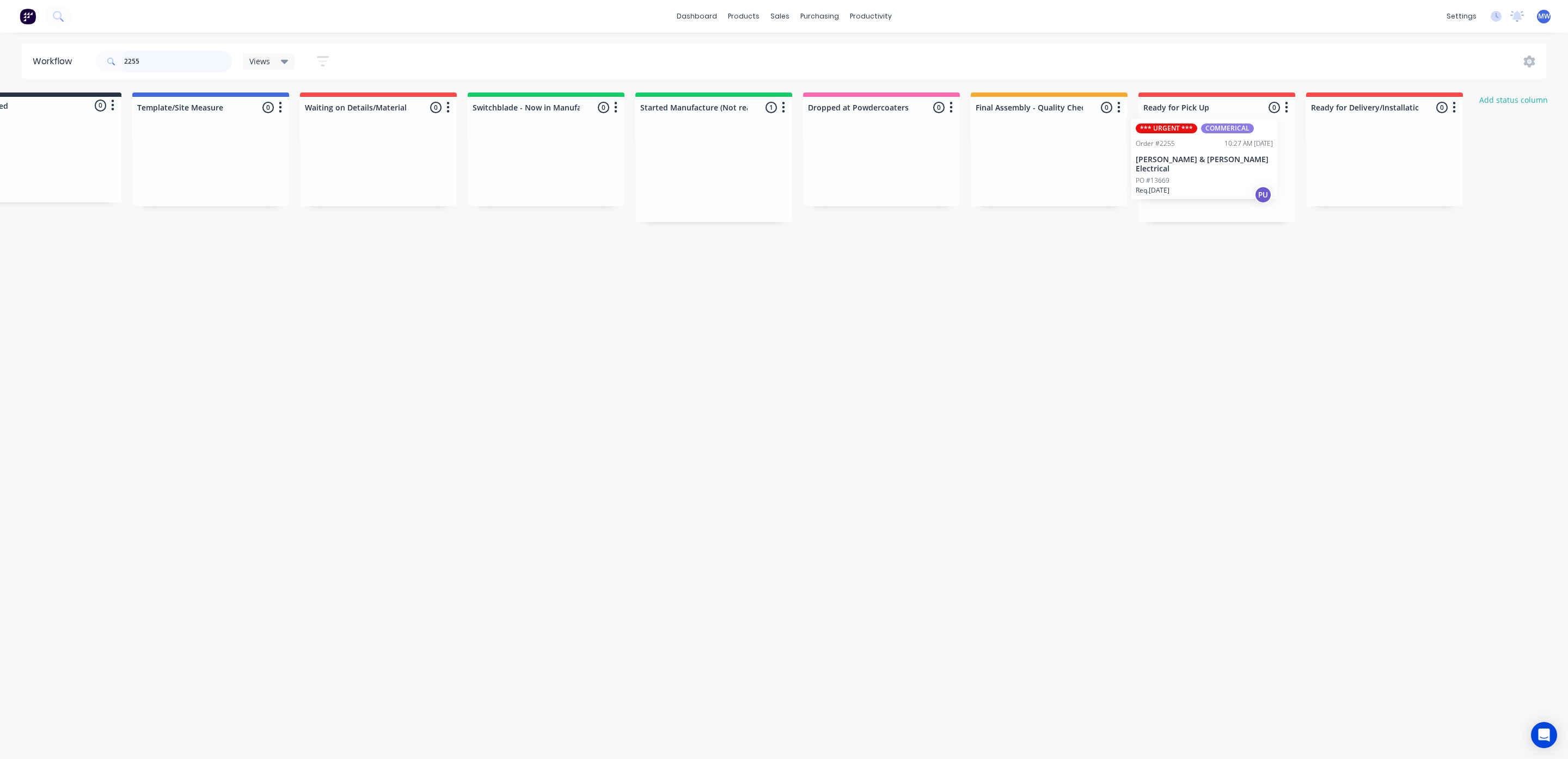
drag, startPoint x: 767, startPoint y: 189, endPoint x: 1202, endPoint y: 175, distance: 435.2
click at [1202, 175] on div "Submitted 0 Status colour #273444 hex #273444 Save Cancel Summaries Total order…" at bounding box center [841, 157] width 1815 height 129
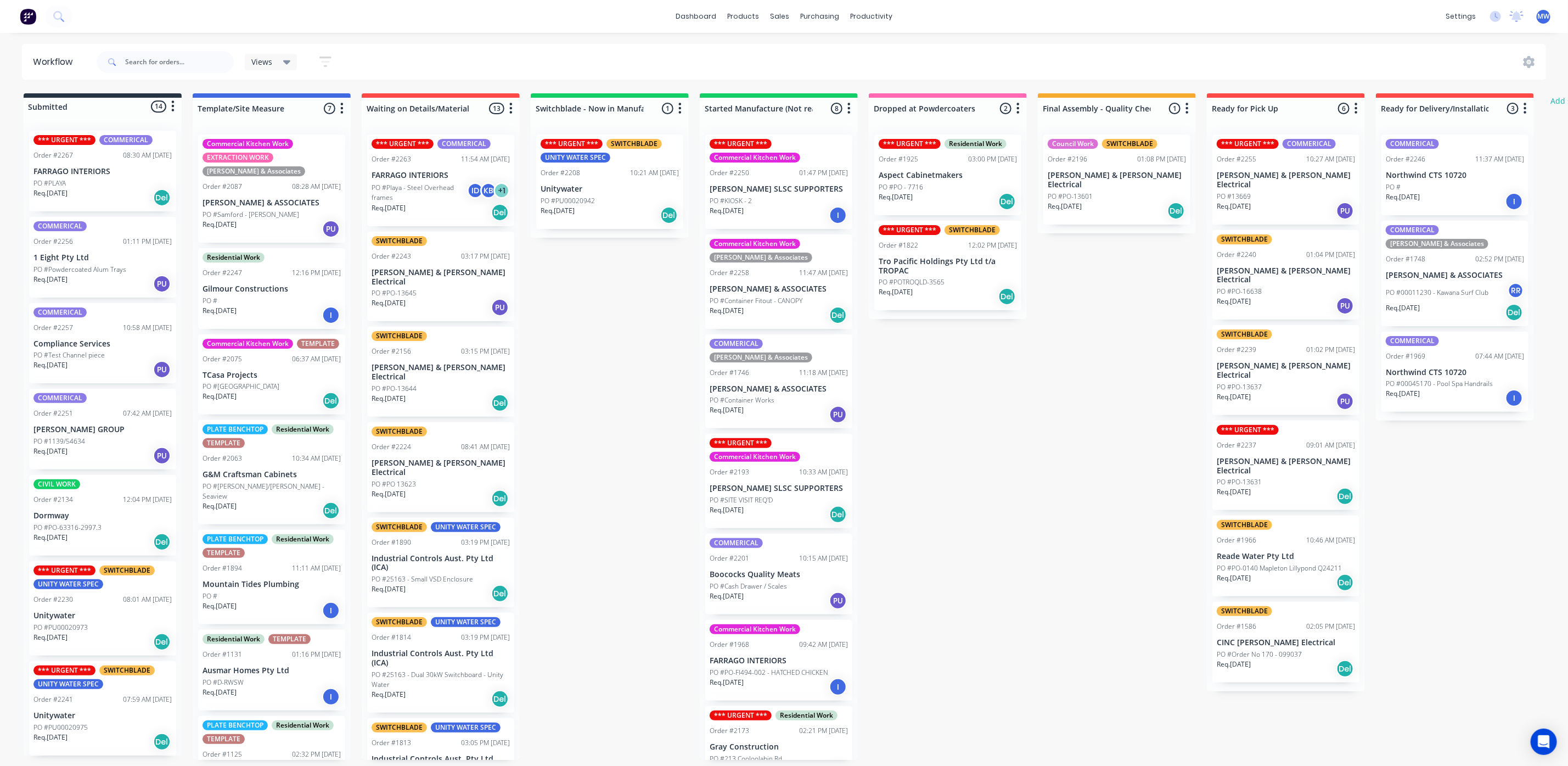
scroll to position [6, 0]
